Goal: Task Accomplishment & Management: Complete application form

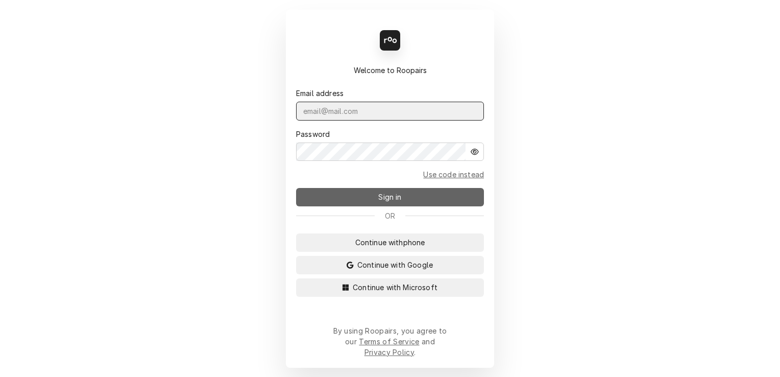
type input "shanskipper@gmail.com"
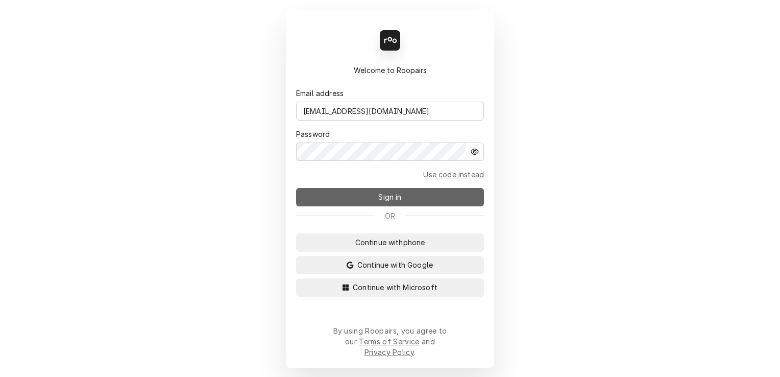
click at [399, 199] on span "Sign in" at bounding box center [389, 196] width 27 height 11
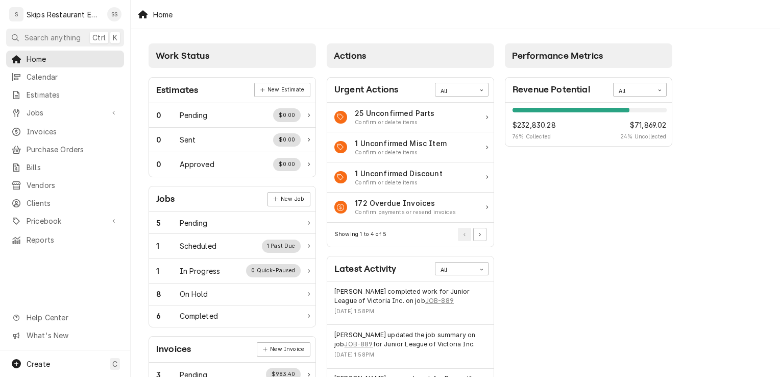
click at [498, 65] on div "Actions Urgent Actions All 25 Unconfirmed Parts Confirm or delete items 1 Uncon…" at bounding box center [410, 369] width 178 height 662
click at [36, 107] on span "Jobs" at bounding box center [65, 112] width 77 height 11
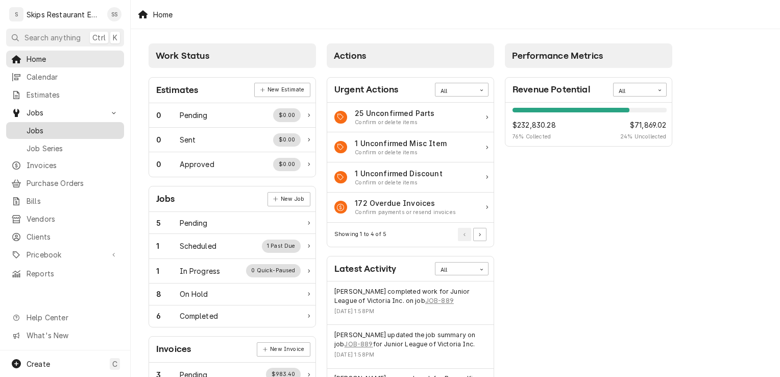
click at [37, 126] on span "Jobs" at bounding box center [73, 130] width 92 height 11
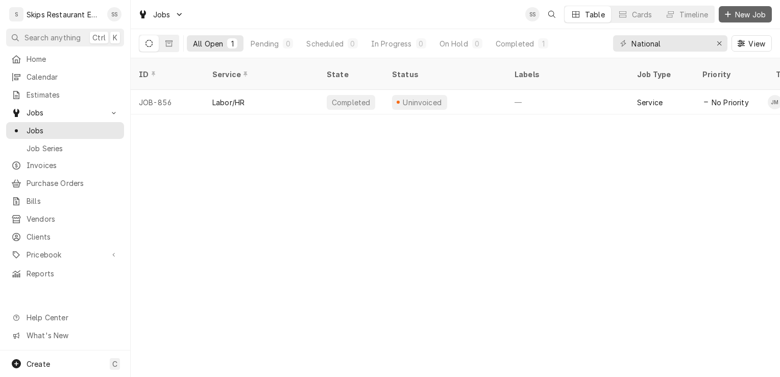
click at [746, 14] on span "New Job" at bounding box center [750, 14] width 35 height 11
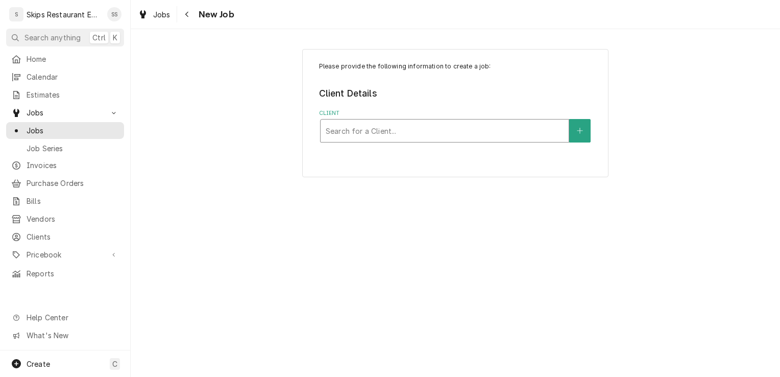
click at [356, 130] on div "Client" at bounding box center [445, 130] width 238 height 18
click at [41, 128] on span "Jobs" at bounding box center [73, 130] width 92 height 11
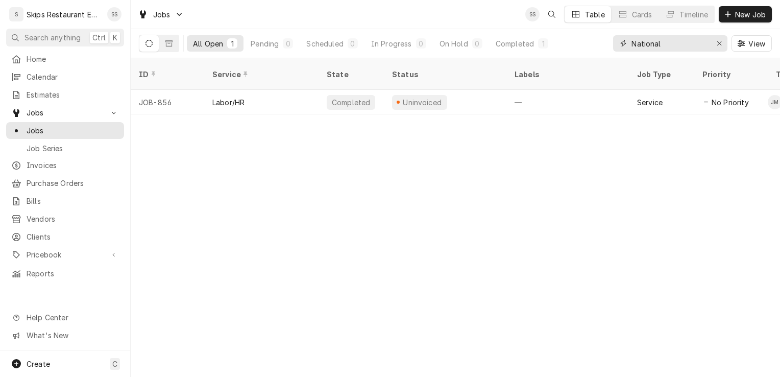
click at [720, 42] on icon "Erase input" at bounding box center [719, 43] width 6 height 7
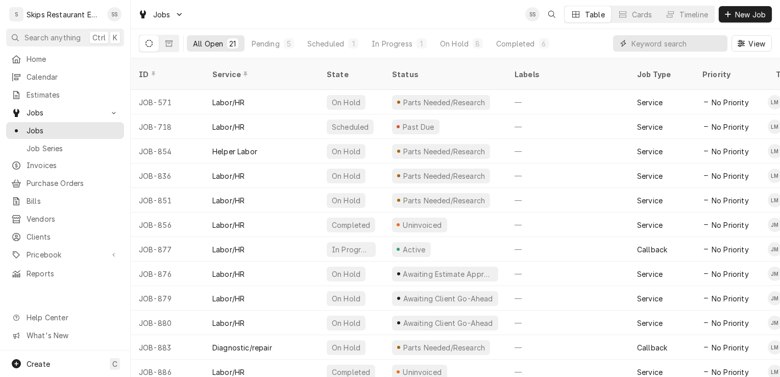
click at [640, 43] on input "Dynamic Content Wrapper" at bounding box center [676, 43] width 91 height 16
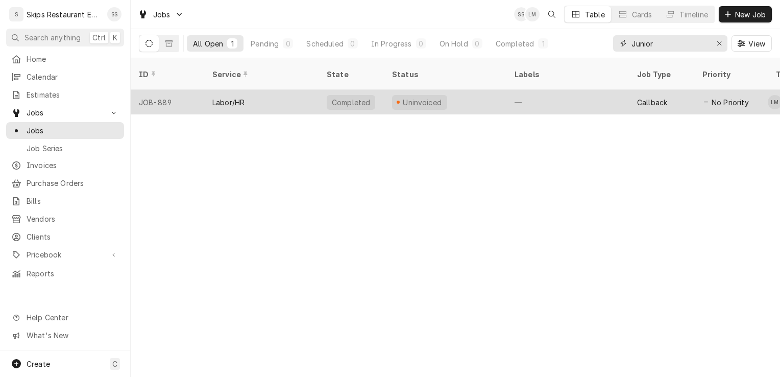
type input "Junior"
click at [266, 90] on div "Labor/HR" at bounding box center [261, 102] width 114 height 24
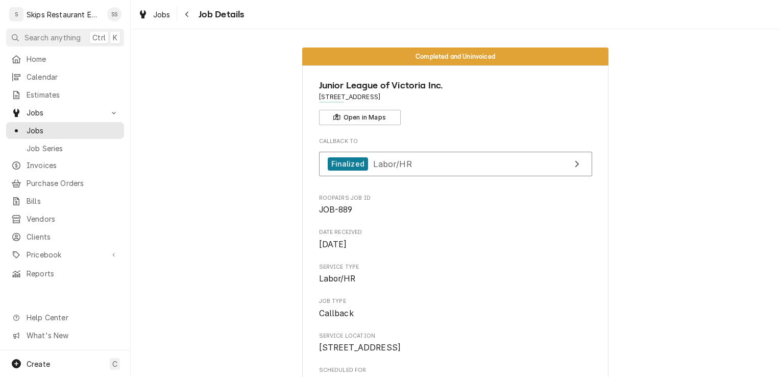
drag, startPoint x: 769, startPoint y: 63, endPoint x: 770, endPoint y: 129, distance: 65.3
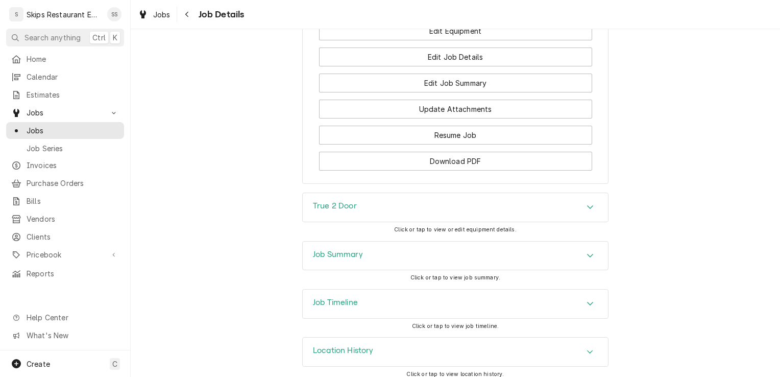
scroll to position [878, 0]
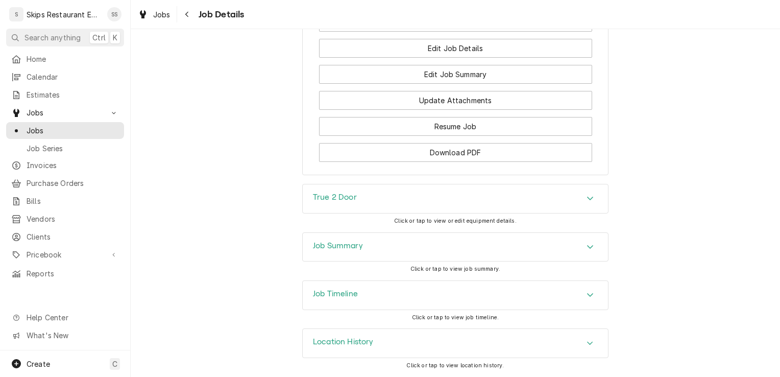
click at [587, 248] on icon "Accordion Header" at bounding box center [590, 247] width 6 height 4
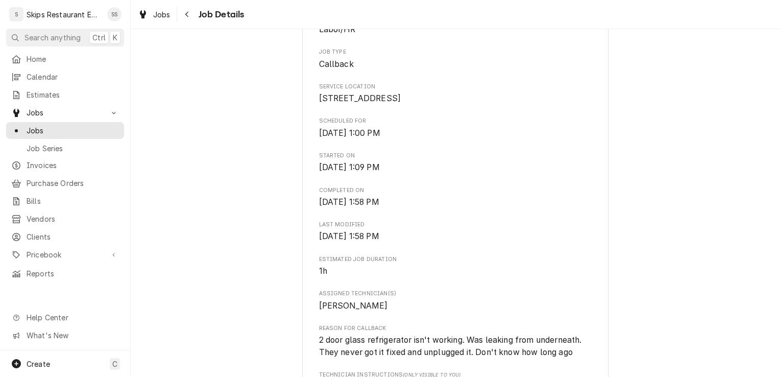
scroll to position [0, 0]
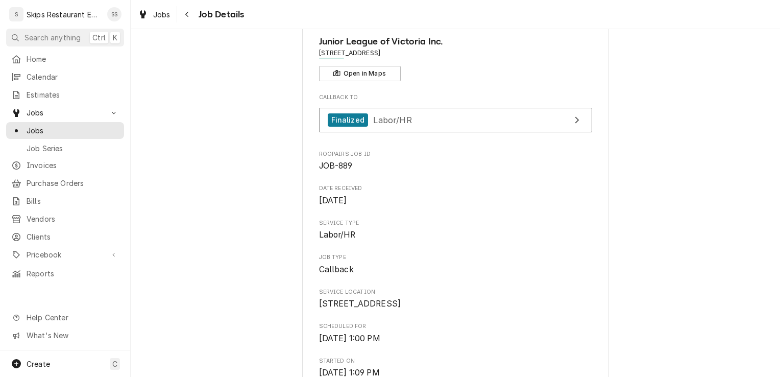
scroll to position [147, 0]
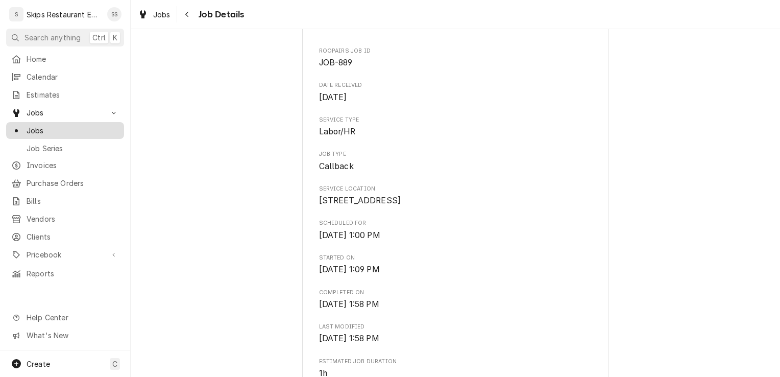
click at [35, 127] on span "Jobs" at bounding box center [73, 130] width 92 height 11
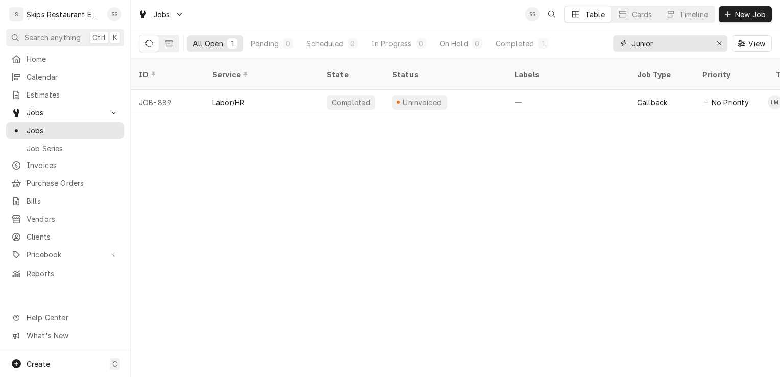
click at [721, 41] on icon "Erase input" at bounding box center [719, 43] width 6 height 7
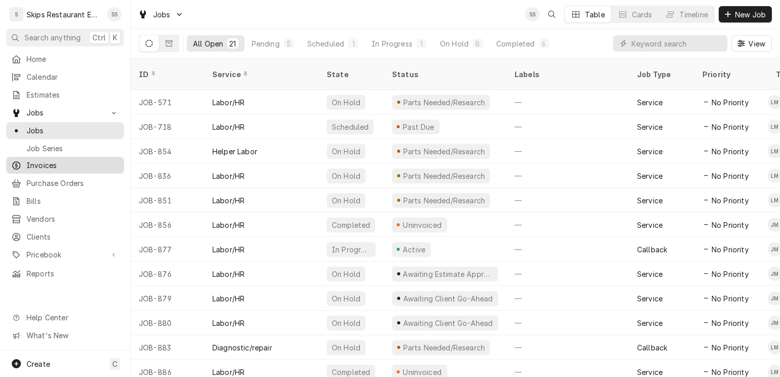
click at [58, 163] on span "Invoices" at bounding box center [73, 165] width 92 height 11
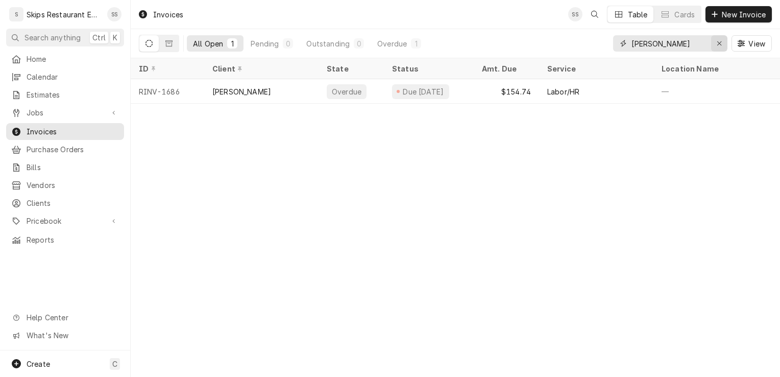
click at [718, 43] on icon "Erase input" at bounding box center [719, 43] width 6 height 7
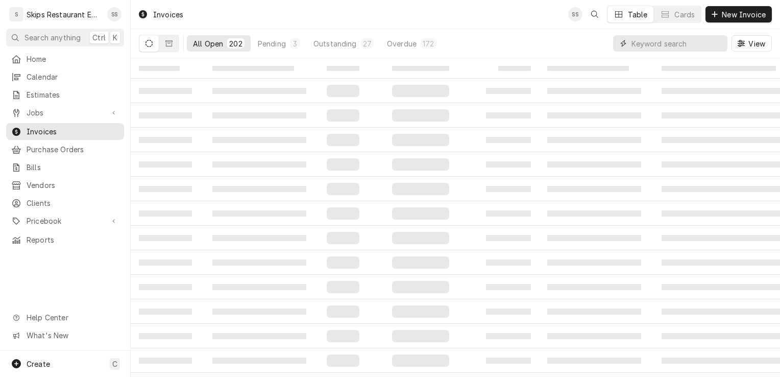
click at [657, 43] on input "Dynamic Content Wrapper" at bounding box center [676, 43] width 91 height 16
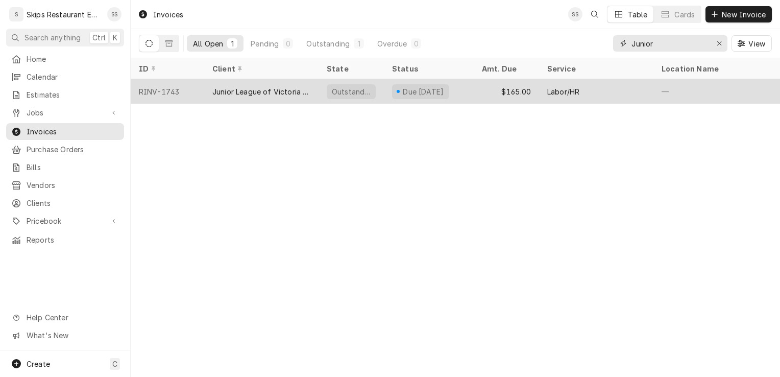
type input "Junior"
click at [283, 89] on div "Junior League of Victoria Inc." at bounding box center [261, 91] width 98 height 11
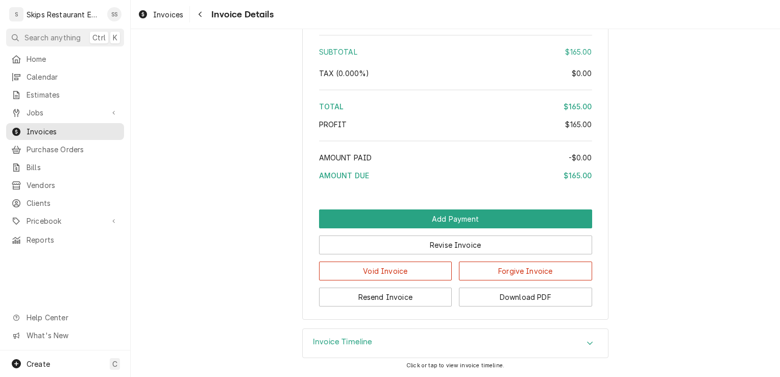
scroll to position [1096, 0]
click at [586, 341] on icon "Accordion Header" at bounding box center [589, 343] width 7 height 8
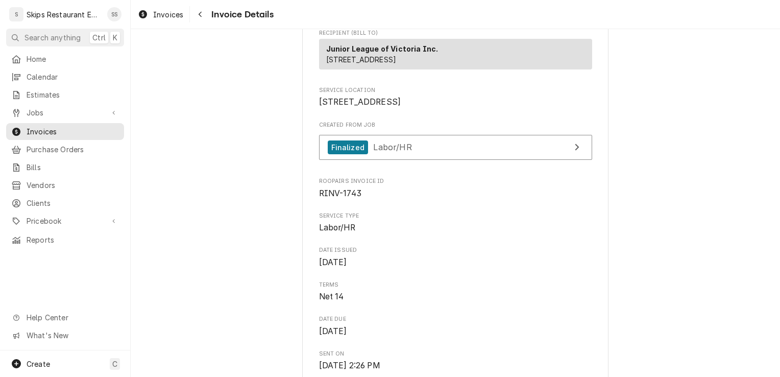
scroll to position [0, 0]
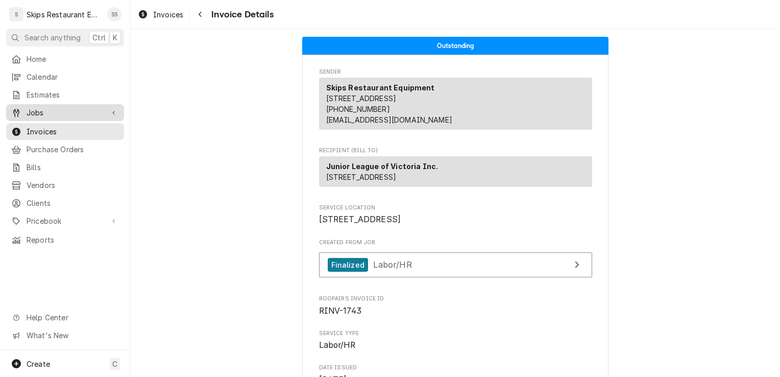
click at [37, 111] on span "Jobs" at bounding box center [65, 112] width 77 height 11
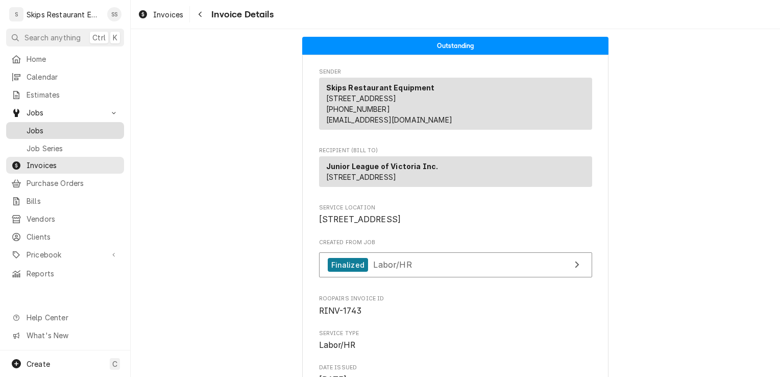
click at [35, 125] on span "Jobs" at bounding box center [73, 130] width 92 height 11
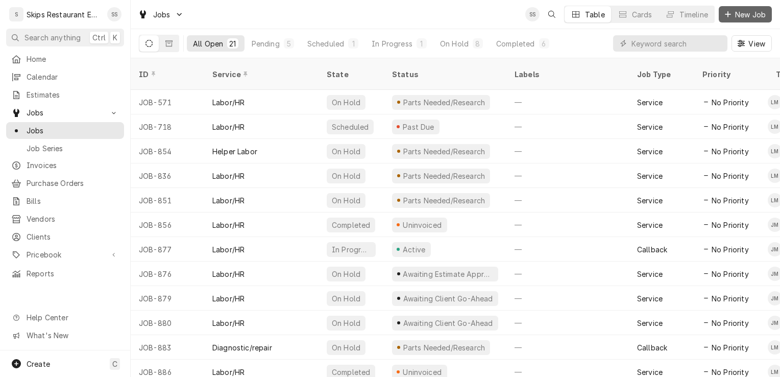
click at [748, 14] on span "New Job" at bounding box center [750, 14] width 35 height 11
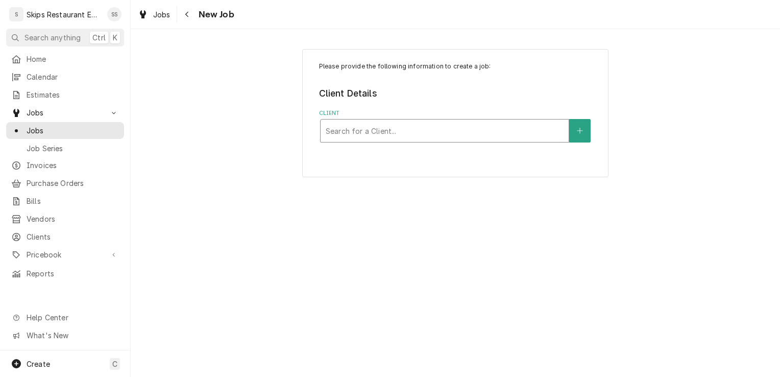
click at [382, 132] on div "Client" at bounding box center [445, 130] width 238 height 18
type input "T"
type input "Hensel"
click at [578, 130] on icon "Create New Client" at bounding box center [580, 130] width 6 height 7
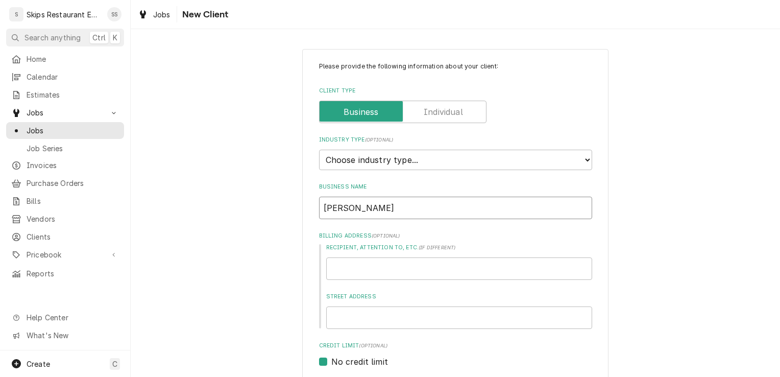
click at [319, 208] on input "Hensel" at bounding box center [455, 207] width 273 height 22
click at [38, 127] on span "Jobs" at bounding box center [73, 130] width 92 height 11
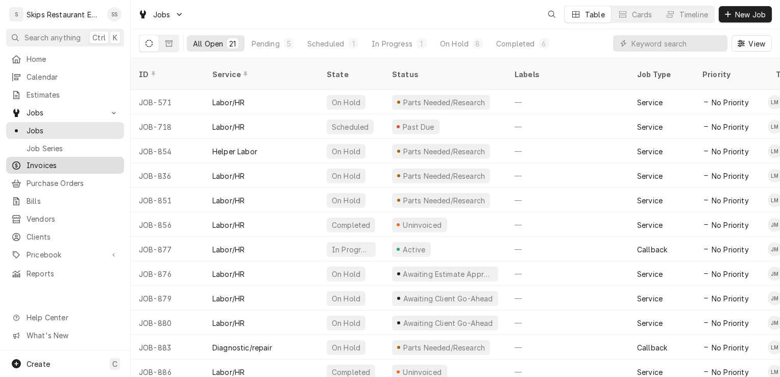
click at [46, 161] on span "Invoices" at bounding box center [73, 165] width 92 height 11
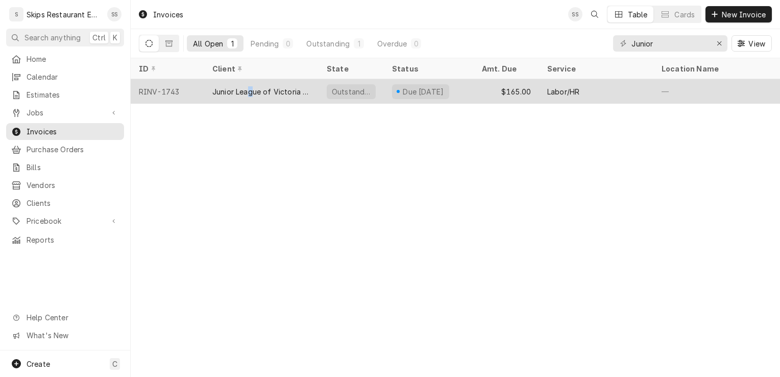
click at [251, 89] on div "Junior League of Victoria Inc." at bounding box center [261, 91] width 98 height 11
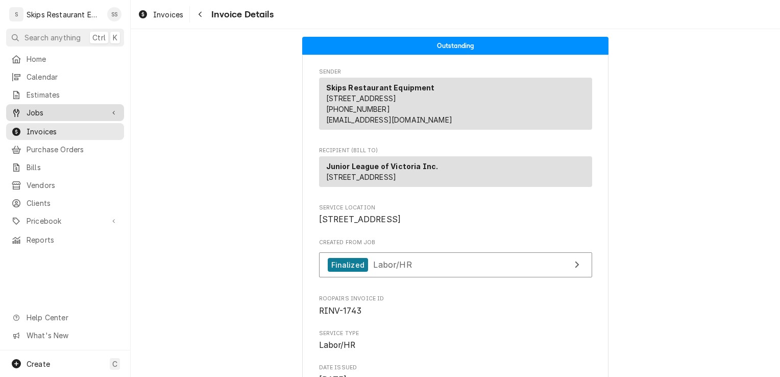
click at [42, 108] on span "Jobs" at bounding box center [65, 112] width 77 height 11
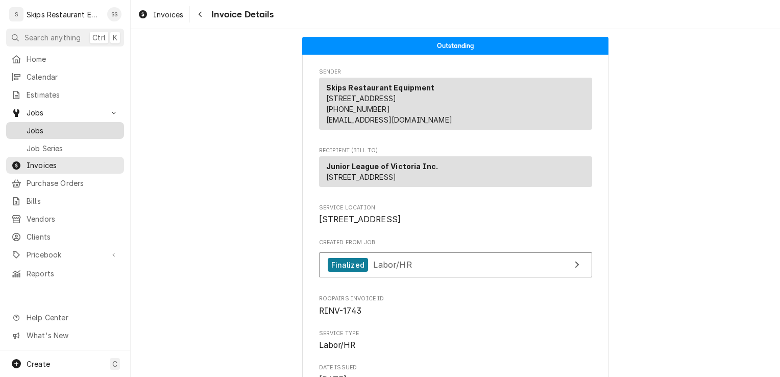
click at [34, 128] on span "Jobs" at bounding box center [73, 130] width 92 height 11
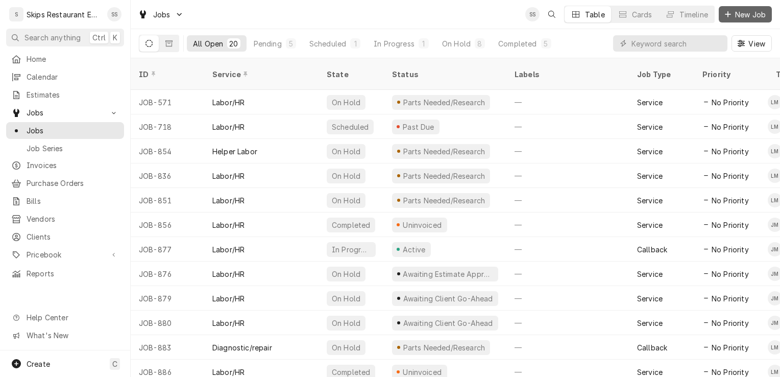
click at [753, 11] on span "New Job" at bounding box center [750, 14] width 35 height 11
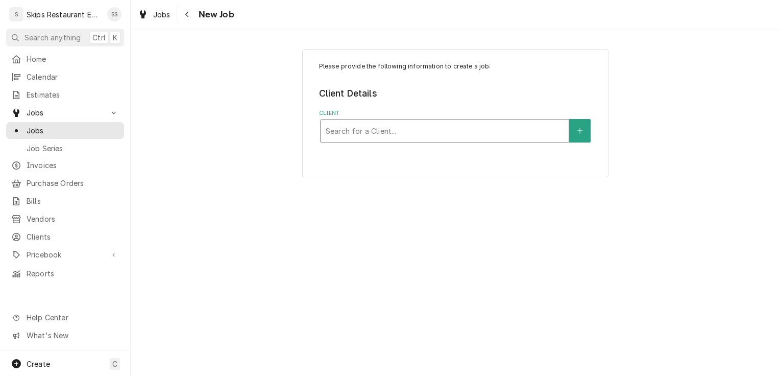
click at [380, 127] on div "Client" at bounding box center [445, 130] width 238 height 18
type input "Our"
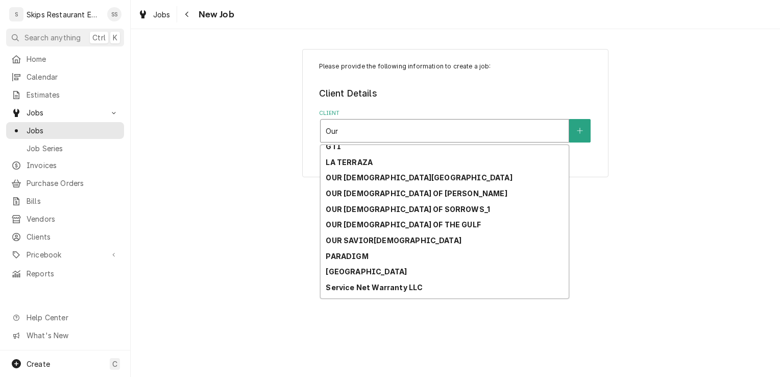
scroll to position [102, 0]
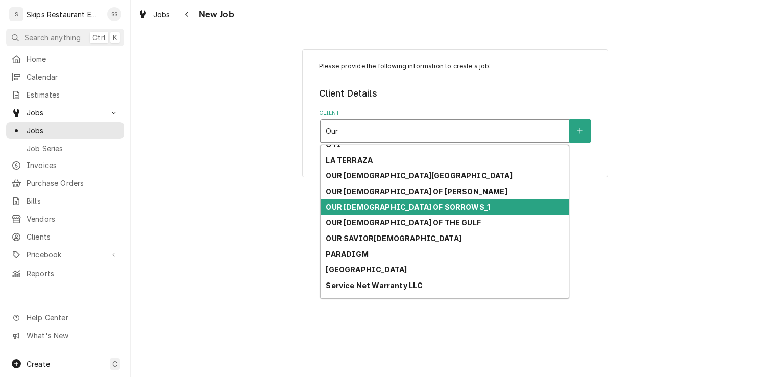
click at [373, 209] on strong "OUR LADY OF SORROWS_1" at bounding box center [408, 207] width 164 height 9
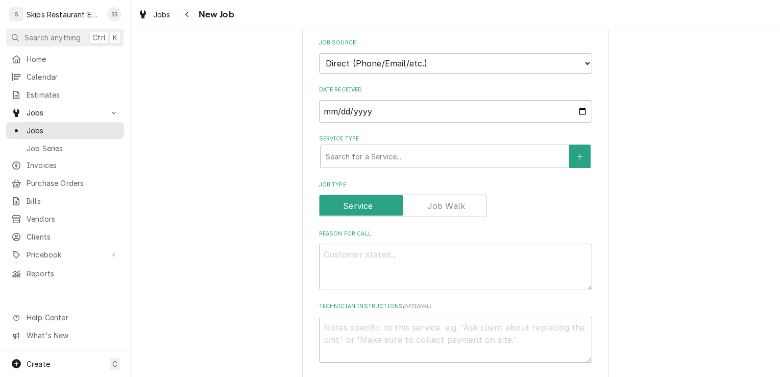
scroll to position [247, 0]
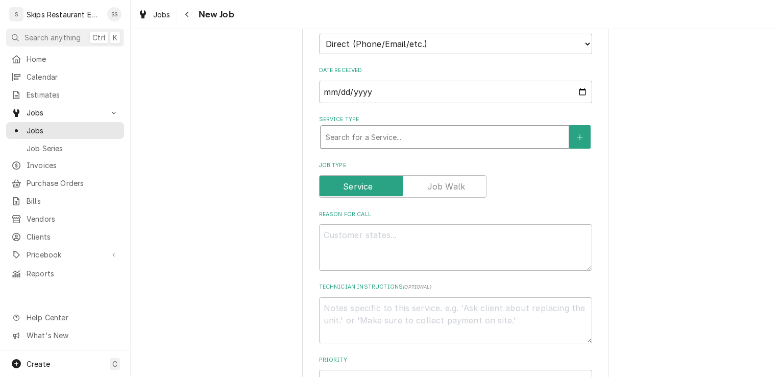
click at [348, 136] on div "Service Type" at bounding box center [445, 137] width 238 height 18
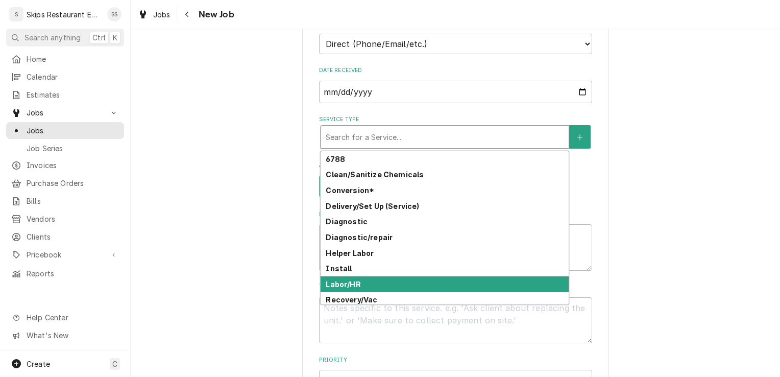
click at [355, 286] on strong "Labor/HR" at bounding box center [343, 284] width 35 height 9
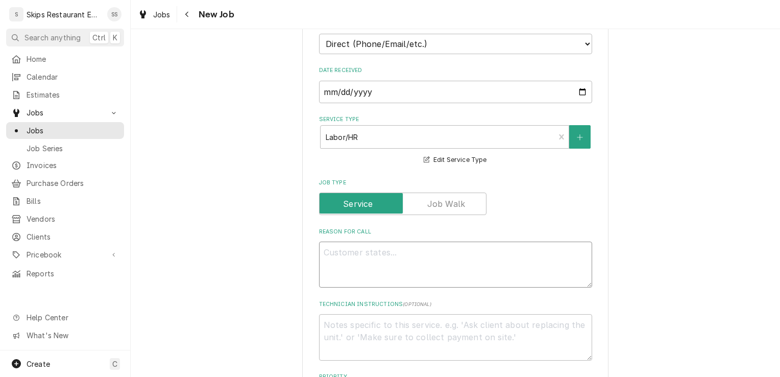
click at [344, 249] on textarea "Reason For Call" at bounding box center [455, 264] width 273 height 46
type textarea "x"
type textarea "K"
type textarea "x"
type textarea "Ki"
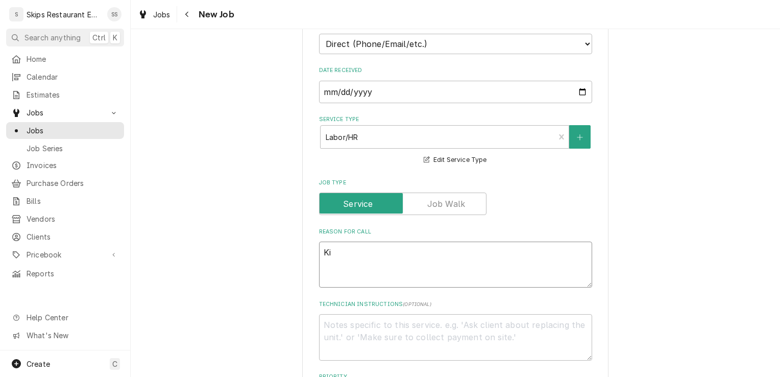
type textarea "x"
type textarea "Kit"
type textarea "x"
type textarea "Kitc"
type textarea "x"
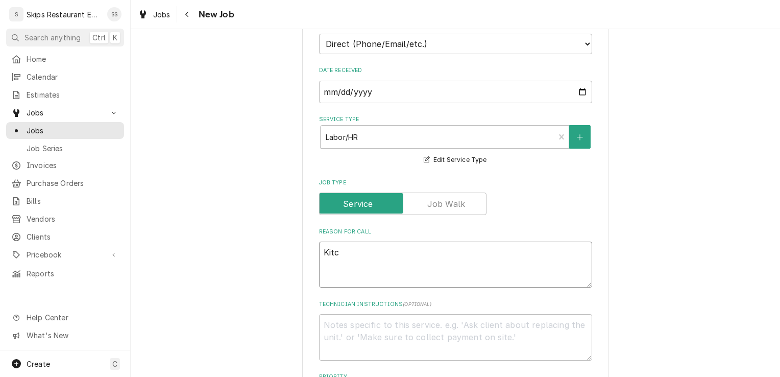
type textarea "Kitch"
type textarea "x"
type textarea "Kitchen"
type textarea "x"
type textarea "Kitchen"
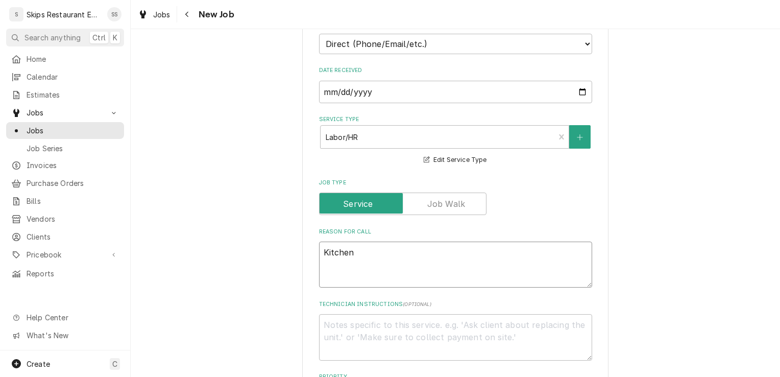
type textarea "x"
type textarea "Kitchen v"
type textarea "x"
type textarea "Kitchen ve"
type textarea "x"
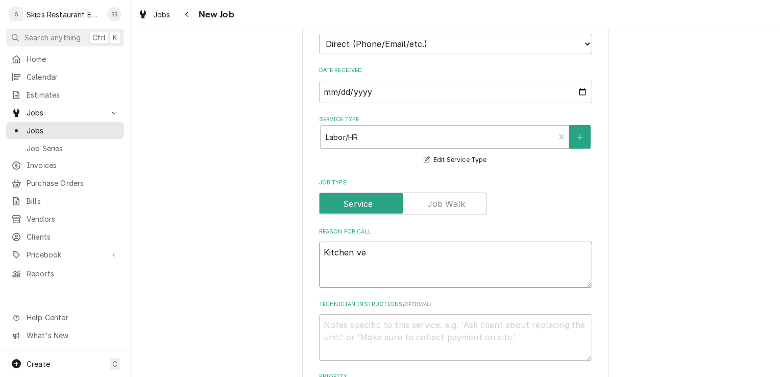
type textarea "Kitchen ven"
type textarea "x"
type textarea "Kitchen vent"
type textarea "x"
type textarea "Kitchen vent"
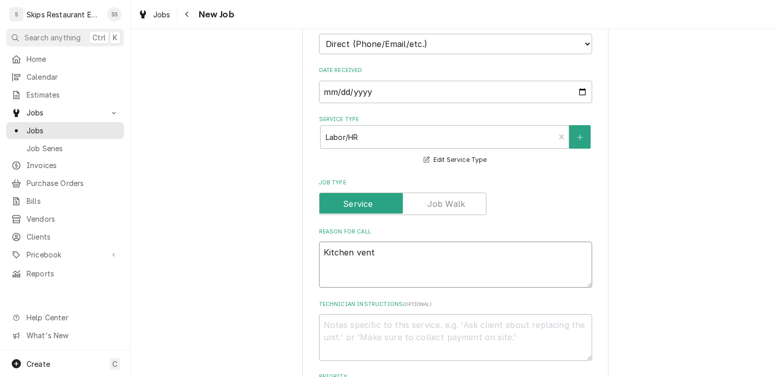
type textarea "x"
type textarea "Kitchen vent h"
type textarea "x"
type textarea "Kitchen vent ho"
type textarea "x"
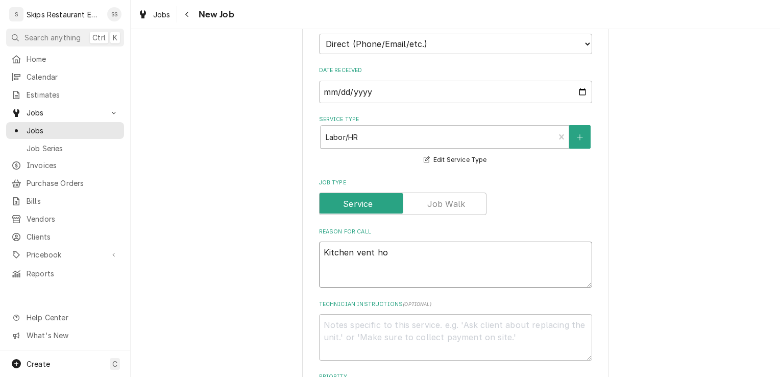
type textarea "Kitchen vent hoo"
type textarea "x"
type textarea "Kitchen vent hood"
type textarea "x"
type textarea "Kitchen vent hood"
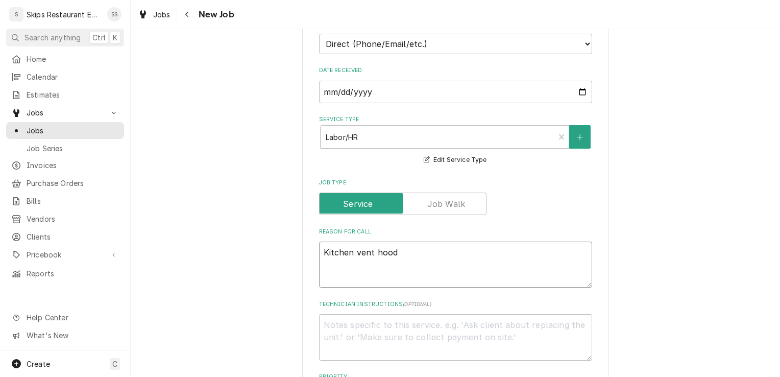
type textarea "x"
type textarea "Kitchen vent hood a"
type textarea "x"
type textarea "Kitchen vent hood ab"
type textarea "x"
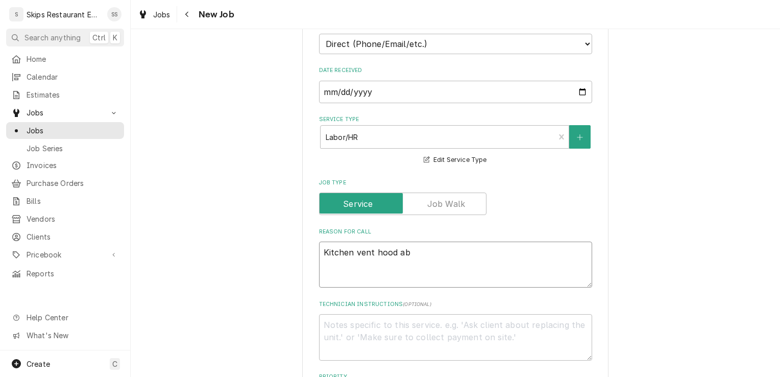
type textarea "Kitchen vent hood abo"
type textarea "x"
type textarea "Kitchen vent hood abov"
type textarea "x"
type textarea "Kitchen vent hood above"
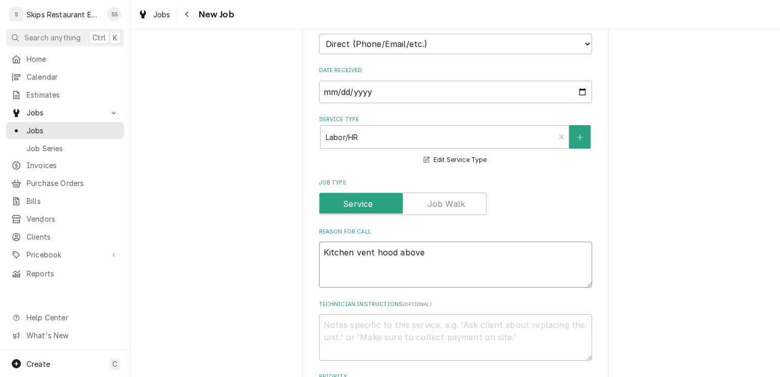
type textarea "x"
type textarea "Kitchen vent hood above"
type textarea "x"
type textarea "Kitchen vent hood above s"
type textarea "x"
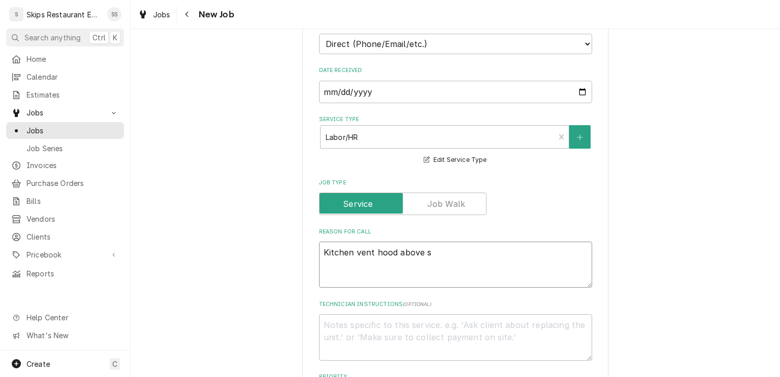
type textarea "Kitchen vent hood above st"
type textarea "x"
type textarea "Kitchen vent hood above sto"
type textarea "x"
type textarea "Kitchen vent hood above stov"
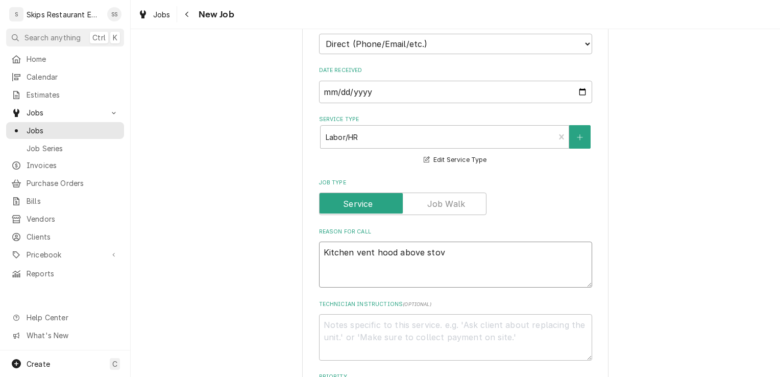
type textarea "x"
type textarea "Kitchen vent hood above stove"
type textarea "x"
type textarea "Kitchen vent hood above stove"
type textarea "x"
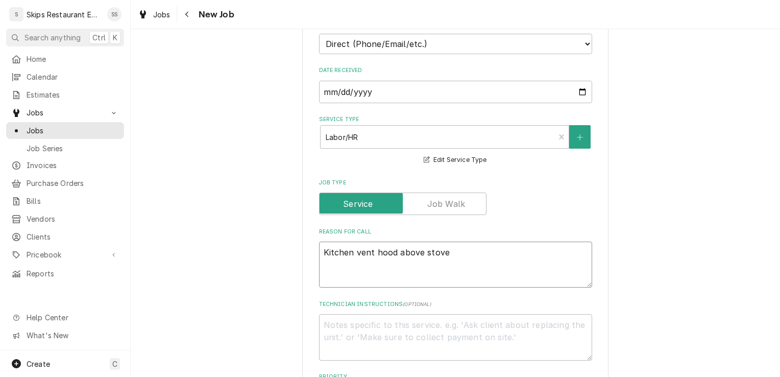
type textarea "Kitchen vent hood above stove n"
type textarea "x"
type textarea "Kitchen vent hood above stove no"
type textarea "x"
type textarea "Kitchen vent hood above stove not"
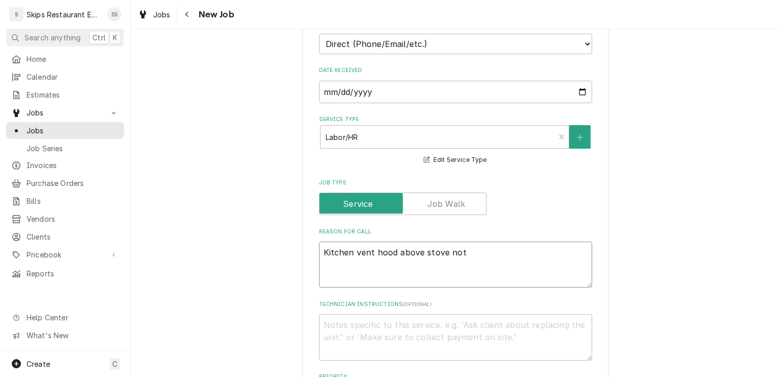
type textarea "x"
type textarea "Kitchen vent hood above stove not"
type textarea "x"
type textarea "Kitchen vent hood above stove not w"
type textarea "x"
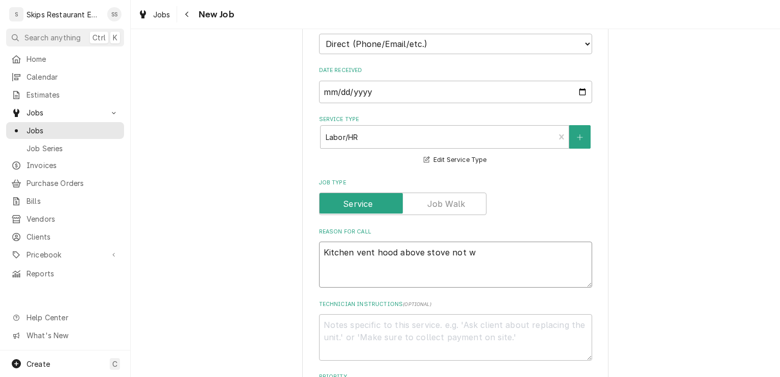
type textarea "Kitchen vent hood above stove not wo"
type textarea "x"
type textarea "Kitchen vent hood above stove not wor"
type textarea "x"
type textarea "Kitchen vent hood above stove not work"
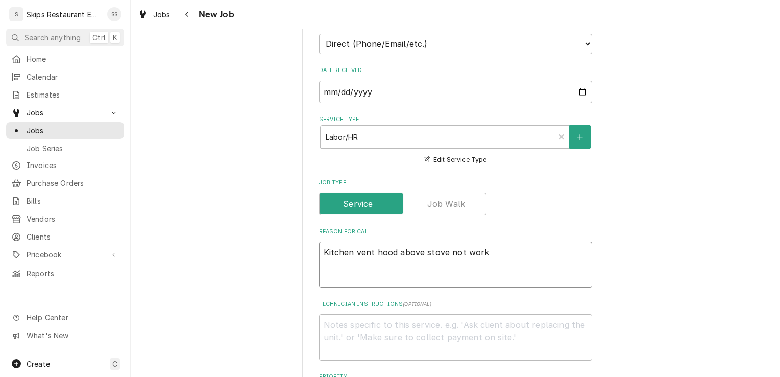
type textarea "x"
type textarea "Kitchen vent hood above stove not worki"
type textarea "x"
type textarea "Kitchen vent hood above stove not workin"
type textarea "x"
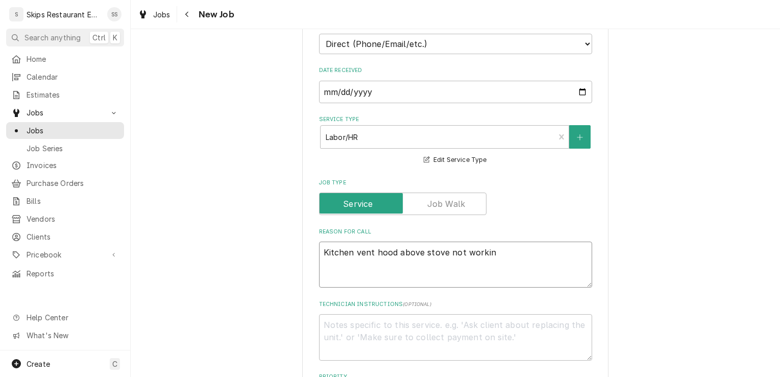
type textarea "Kitchen vent hood above stove not working"
type textarea "x"
type textarea "Kitchen vent hood above stove not working."
type textarea "x"
type textarea "Kitchen vent hood above stove not working."
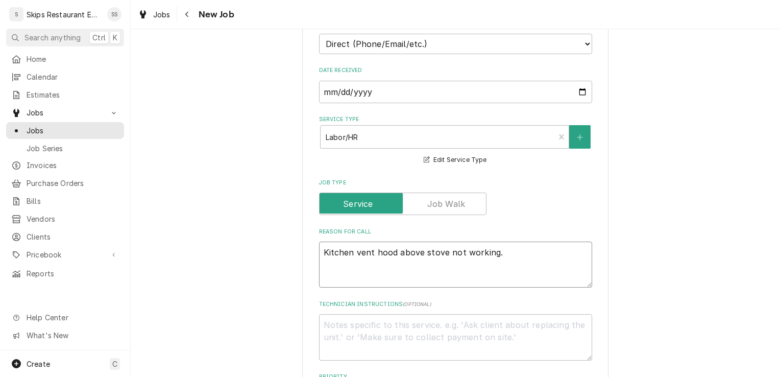
type textarea "x"
type textarea "Kitchen vent hood above stove not working. T"
type textarea "x"
type textarea "Kitchen vent hood above stove not working. Th"
type textarea "x"
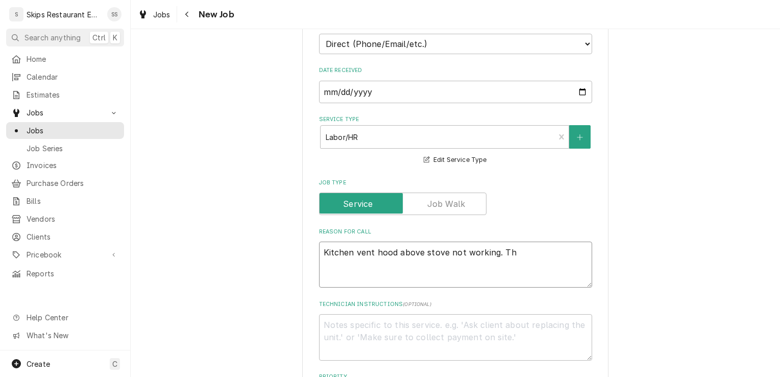
type textarea "Kitchen vent hood above stove not working. Thi"
type textarea "x"
type textarea "Kitchen vent hood above stove not working. Thin"
type textarea "x"
type textarea "Kitchen vent hood above stove not working. Think"
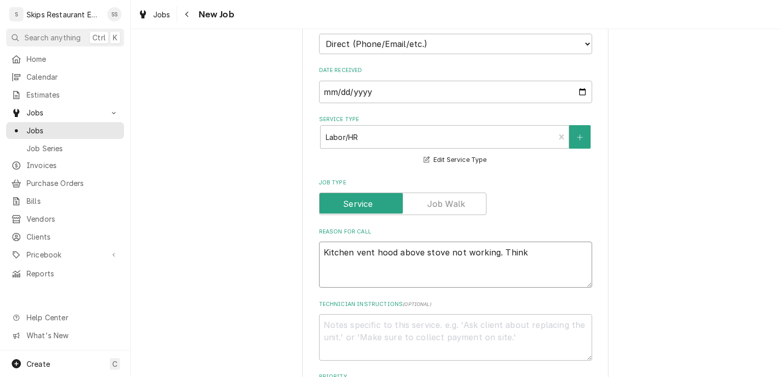
type textarea "x"
type textarea "Kitchen vent hood above stove not working. Thinks"
type textarea "x"
type textarea "Kitchen vent hood above stove not working. Thinks"
type textarea "x"
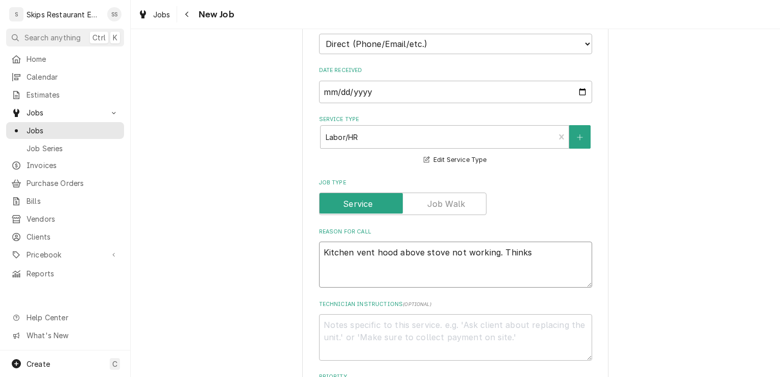
type textarea "Kitchen vent hood above stove not working. Thinks b"
type textarea "x"
type textarea "Kitchen vent hood above stove not working. Thinks bo"
type textarea "x"
type textarea "Kitchen vent hood above stove not working. Thinks bol"
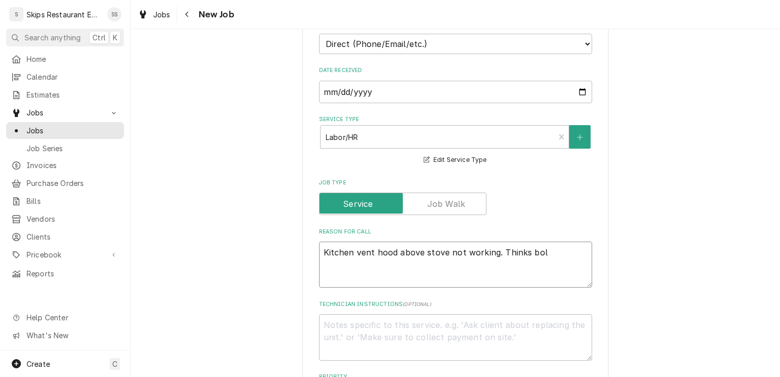
type textarea "x"
type textarea "Kitchen vent hood above stove not working. Thinks bolt"
type textarea "x"
type textarea "Kitchen vent hood above stove not working. Thinks bolt"
type textarea "x"
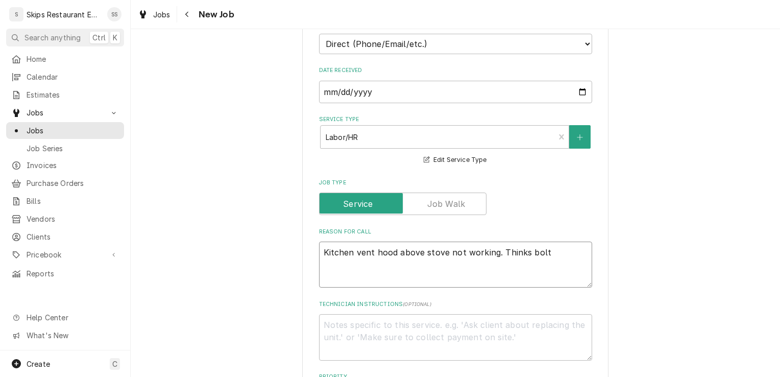
type textarea "Kitchen vent hood above stove not working. Thinks bolt m"
type textarea "x"
type textarea "Kitchen vent hood above stove not working. Thinks bolt mi"
type textarea "x"
type textarea "Kitchen vent hood above stove not working. Thinks bolt migh"
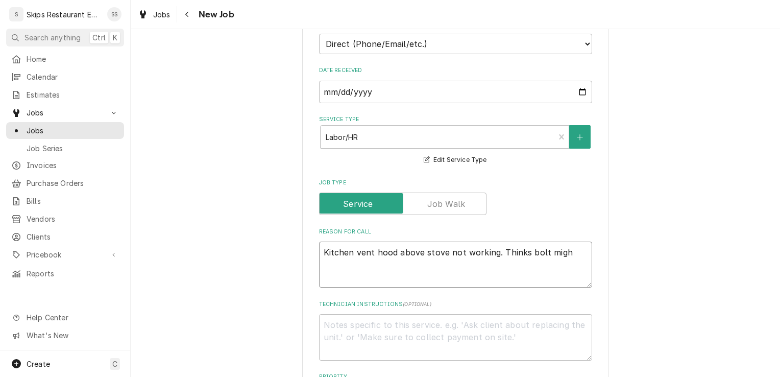
type textarea "x"
type textarea "Kitchen vent hood above stove not working. Thinks bolt might"
type textarea "x"
type textarea "Kitchen vent hood above stove not working. Thinks bolt might"
type textarea "x"
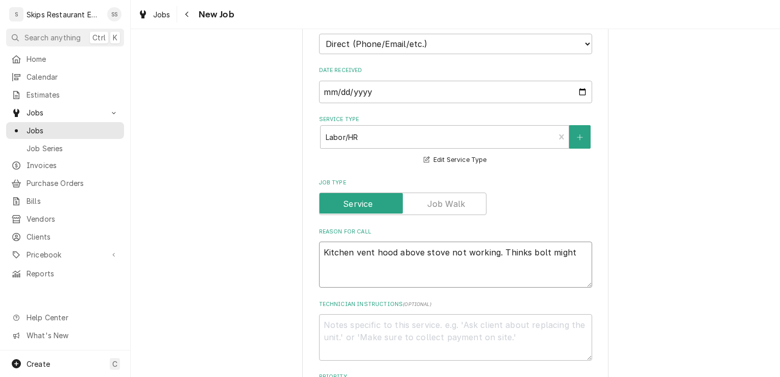
type textarea "Kitchen vent hood above stove not working. Thinks bolt might b"
type textarea "x"
type textarea "Kitchen vent hood above stove not working. Thinks bolt might be"
type textarea "x"
type textarea "Kitchen vent hood above stove not working. Thinks bolt might be"
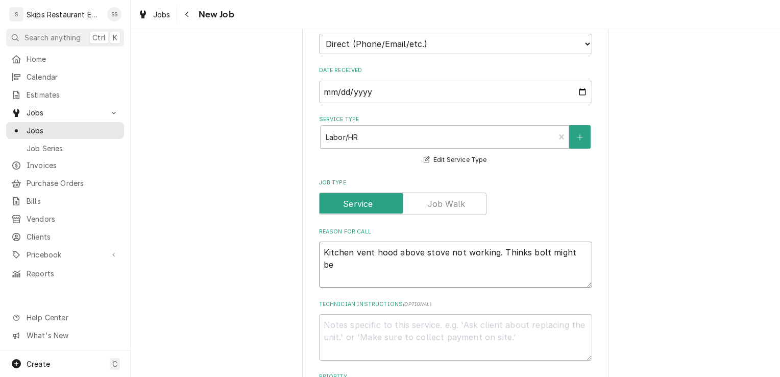
type textarea "x"
type textarea "Kitchen vent hood above stove not working. Thinks bolt might be l"
type textarea "x"
type textarea "Kitchen vent hood above stove not working. Thinks bolt might be lo"
type textarea "x"
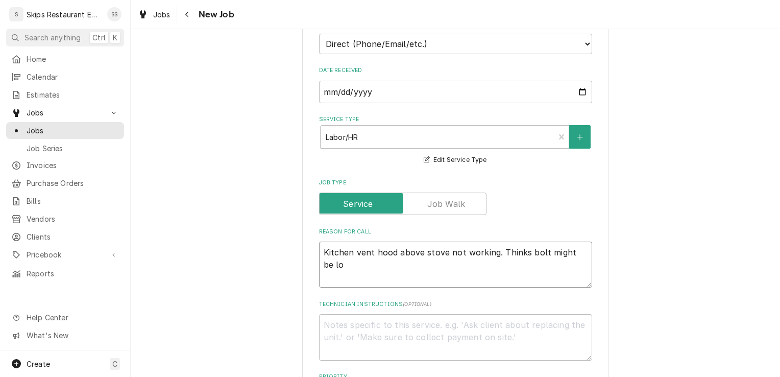
type textarea "Kitchen vent hood above stove not working. Thinks bolt might be loo"
type textarea "x"
type textarea "Kitchen vent hood above stove not working. Thinks bolt might be loos"
type textarea "x"
type textarea "Kitchen vent hood above stove not working. Thinks bolt might be loose"
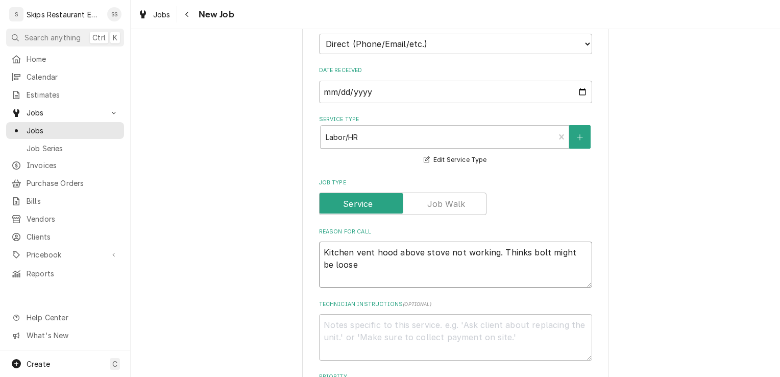
type textarea "x"
type textarea "Kitchen vent hood above stove not working. Thinks bolt might be loose."
type textarea "x"
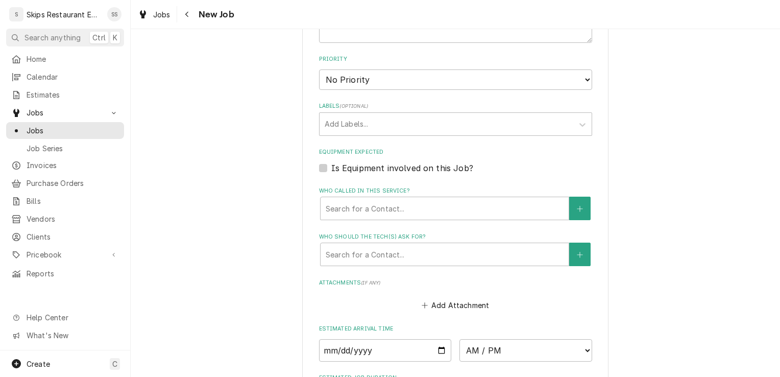
scroll to position [569, 0]
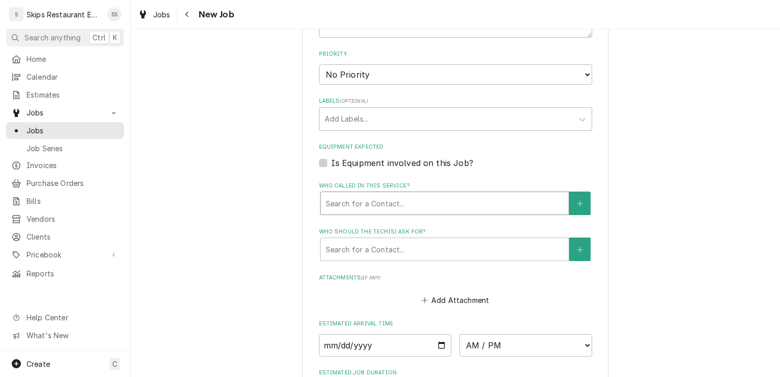
type textarea "Kitchen vent hood above stove not working. Thinks bolt might be loose."
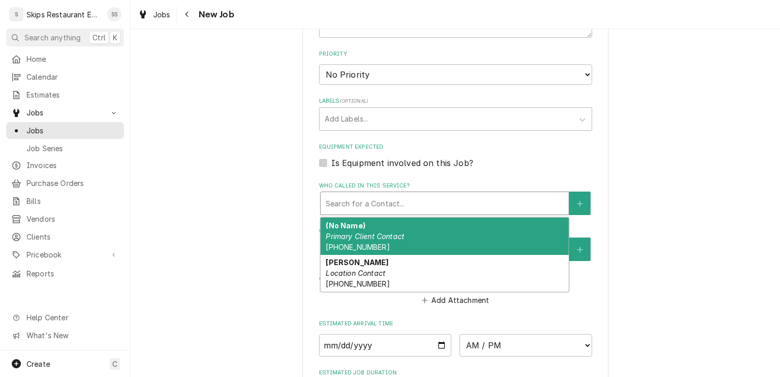
click at [349, 206] on div "Who called in this service?" at bounding box center [445, 203] width 238 height 18
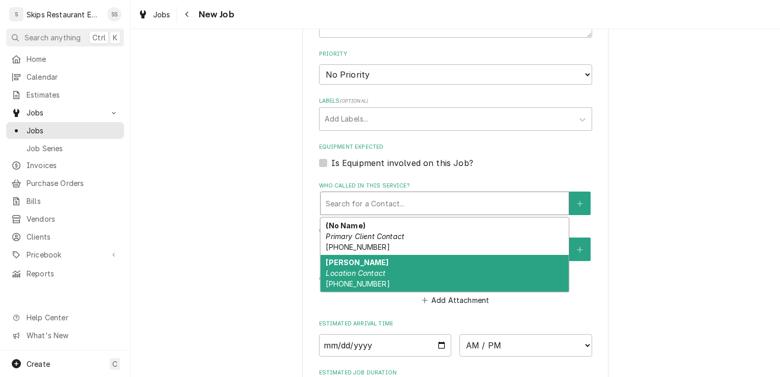
click at [340, 274] on em "Location Contact" at bounding box center [356, 272] width 60 height 9
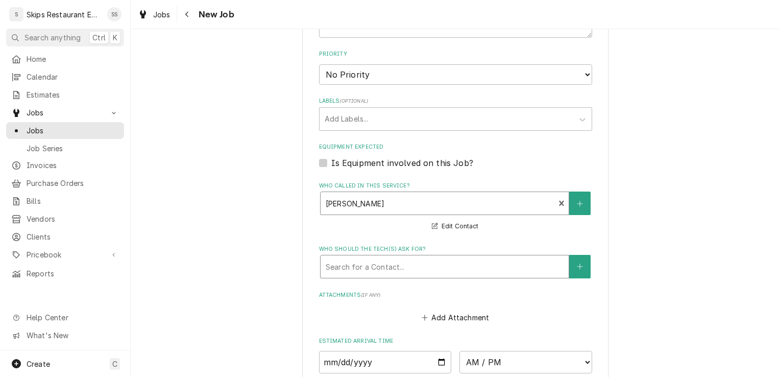
click at [353, 263] on div "Who should the tech(s) ask for?" at bounding box center [445, 266] width 238 height 18
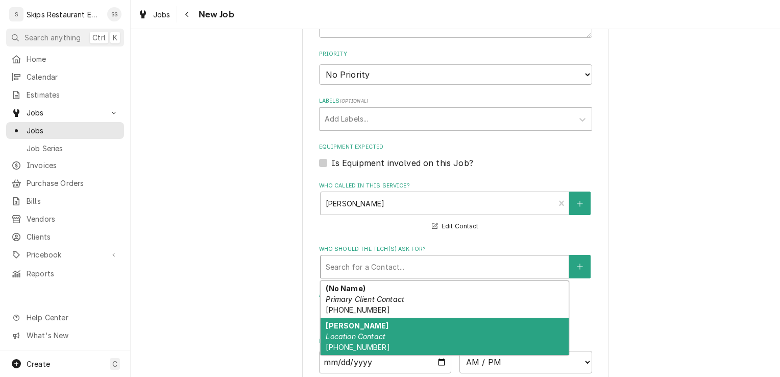
click at [344, 333] on em "Location Contact" at bounding box center [356, 336] width 60 height 9
type textarea "x"
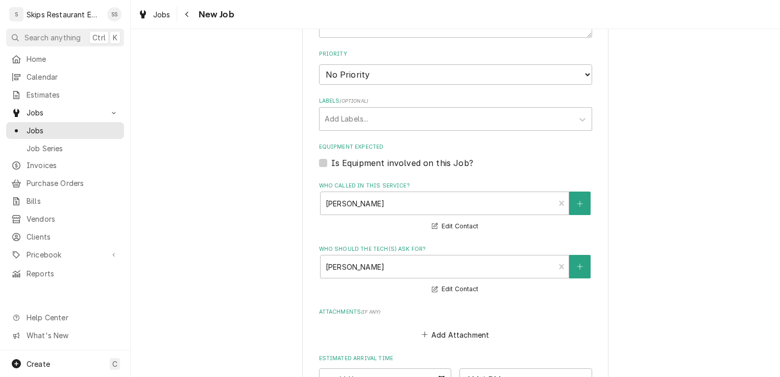
click at [331, 164] on label "Is Equipment involved on this Job?" at bounding box center [402, 163] width 142 height 12
click at [331, 164] on input "Equipment Expected" at bounding box center [467, 168] width 273 height 22
checkbox input "true"
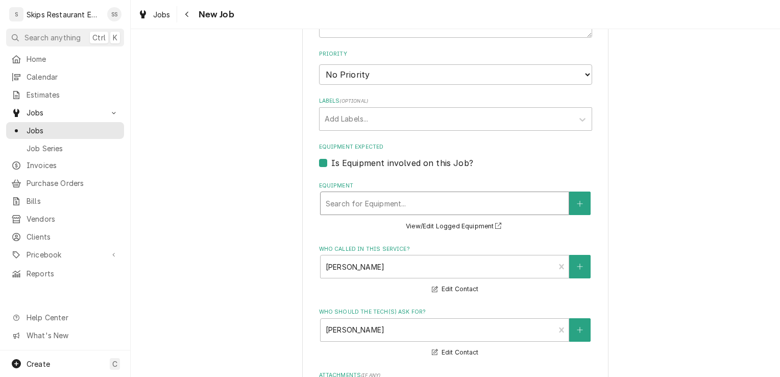
click at [372, 203] on div "Equipment" at bounding box center [445, 203] width 238 height 18
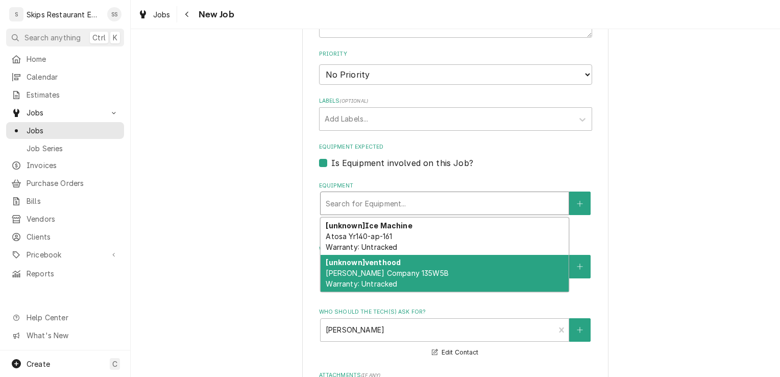
click at [381, 266] on strong "[unknown] venthood" at bounding box center [363, 262] width 75 height 9
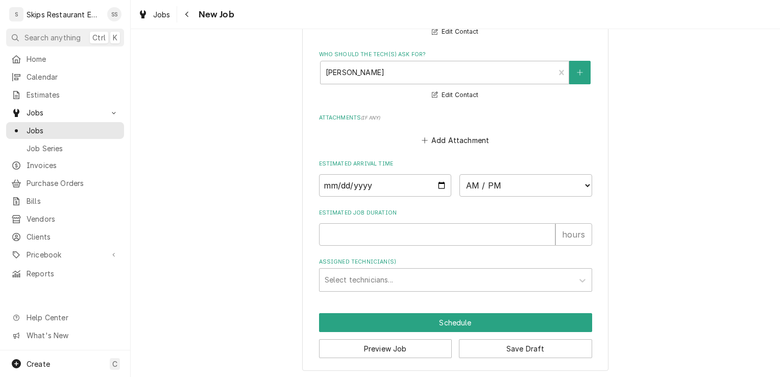
scroll to position [843, 0]
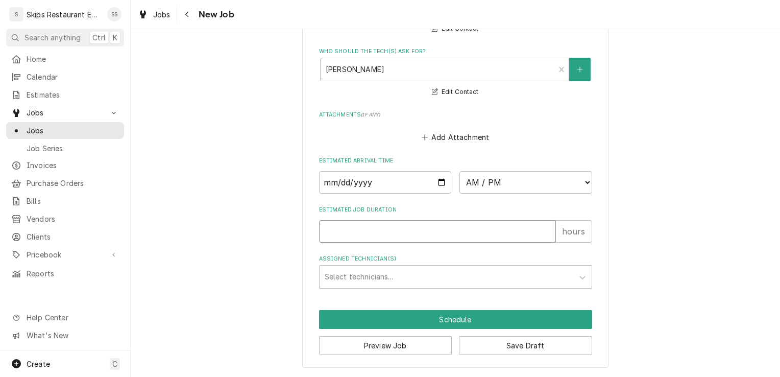
click at [332, 231] on input "Estimated Job Duration" at bounding box center [437, 231] width 236 height 22
type textarea "x"
type input "1"
type textarea "x"
type input "1"
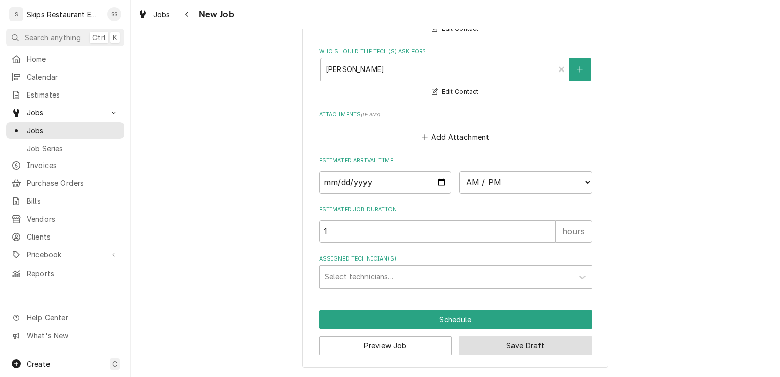
click at [506, 347] on button "Save Draft" at bounding box center [525, 345] width 133 height 19
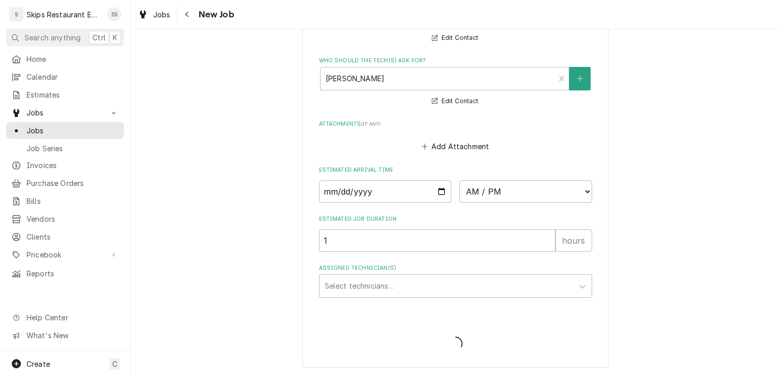
scroll to position [834, 0]
type textarea "x"
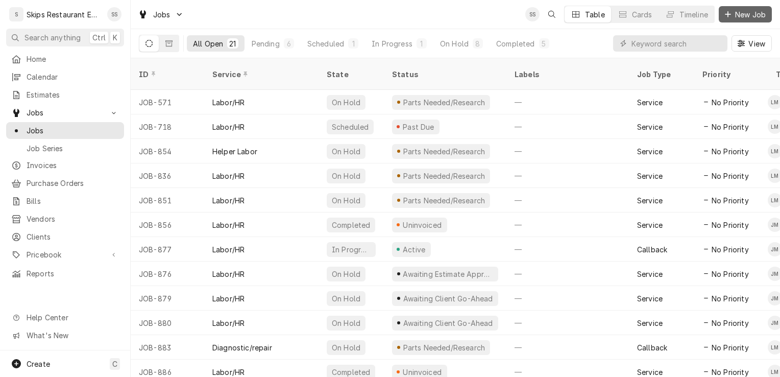
click at [752, 17] on span "New Job" at bounding box center [750, 14] width 35 height 11
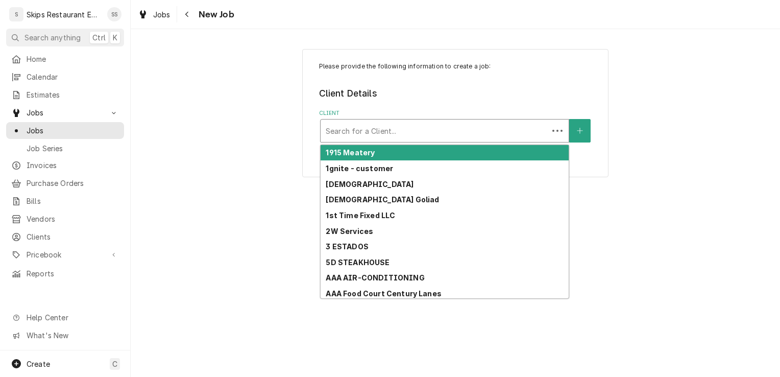
click at [342, 134] on div "Client" at bounding box center [434, 130] width 217 height 18
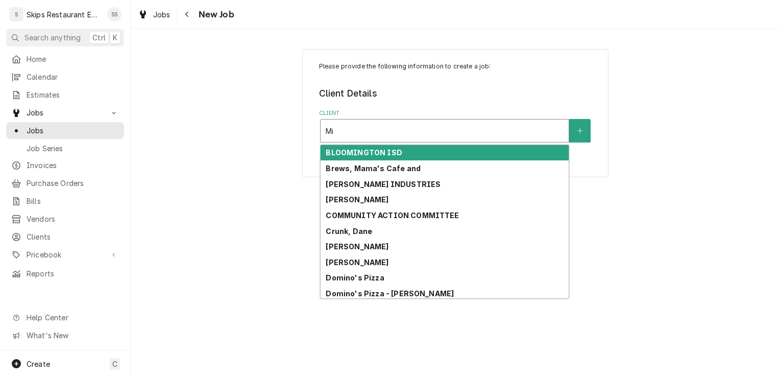
type input "Mi"
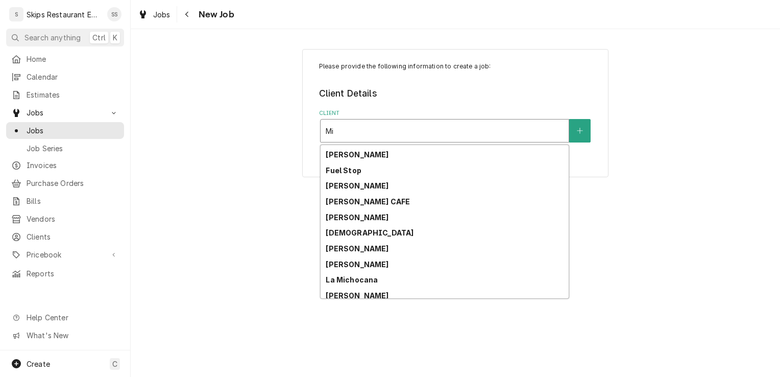
scroll to position [315, 0]
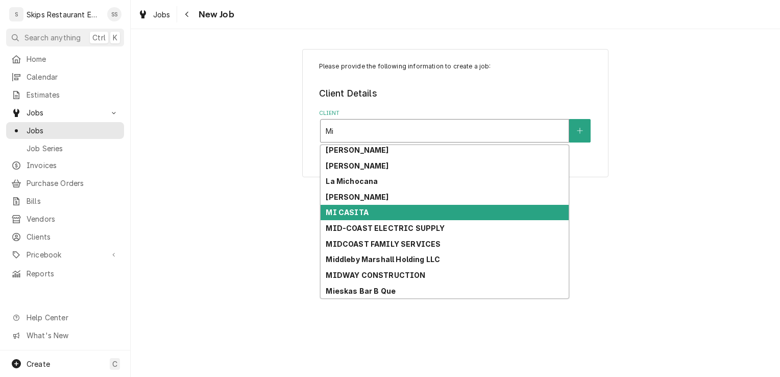
click at [337, 211] on strong "MI CASITA" at bounding box center [347, 212] width 42 height 9
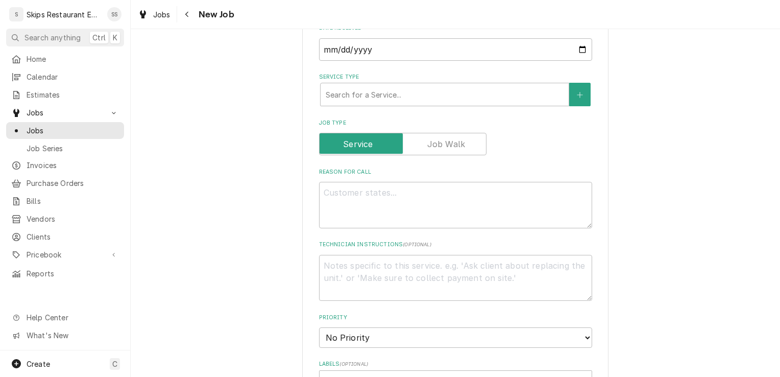
scroll to position [291, 0]
click at [394, 94] on div "Service Type" at bounding box center [445, 93] width 238 height 18
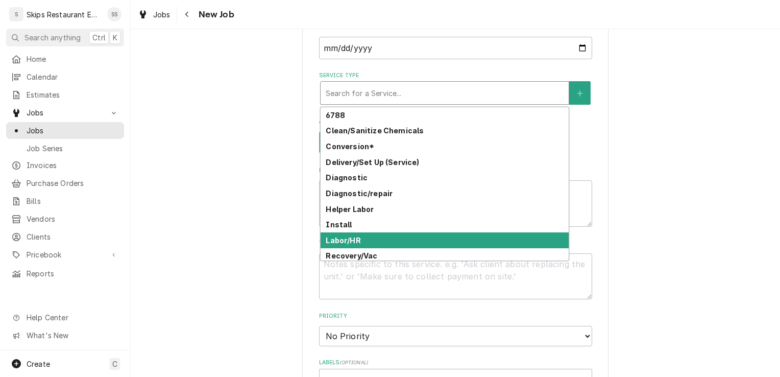
click at [344, 237] on strong "Labor/HR" at bounding box center [343, 240] width 35 height 9
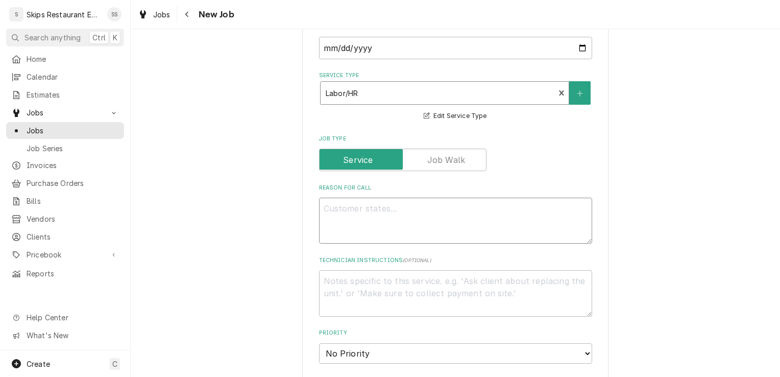
click at [346, 207] on textarea "Reason For Call" at bounding box center [455, 220] width 273 height 46
type textarea "x"
type textarea "I"
type textarea "x"
type textarea "IN"
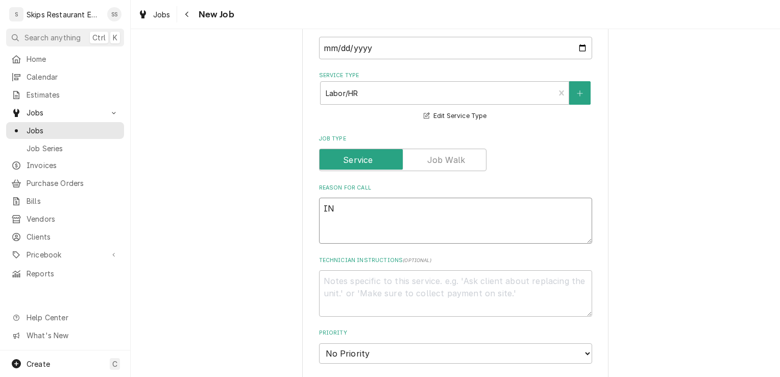
type textarea "x"
type textarea "IN"
type textarea "x"
type textarea "IN S"
type textarea "x"
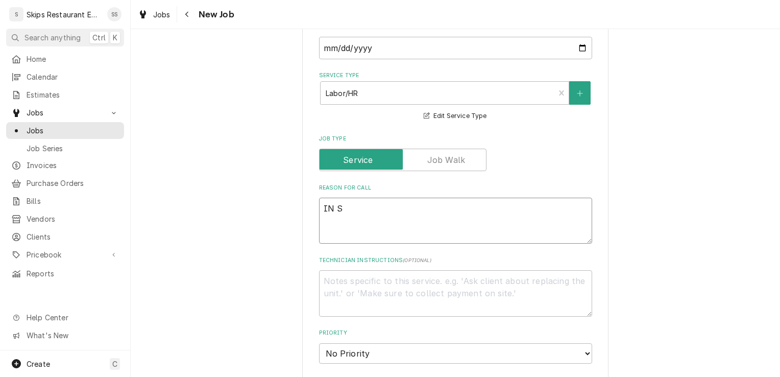
type textarea "IN SH"
type textarea "x"
type textarea "IN SHO"
type textarea "x"
type textarea "IN SHOP"
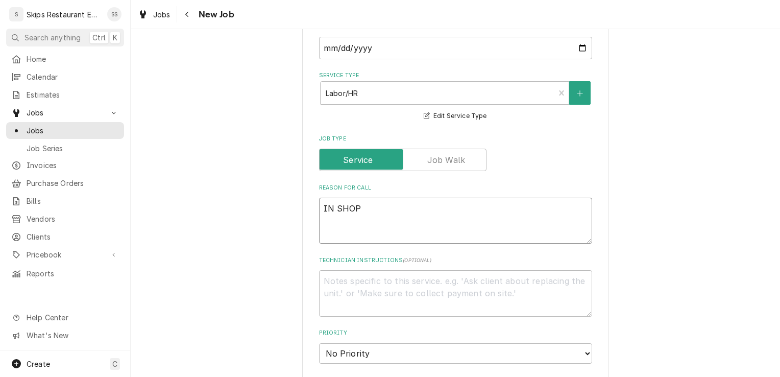
type textarea "x"
type textarea "IN SHOP"
type textarea "x"
type textarea "IN SHOP -"
type textarea "x"
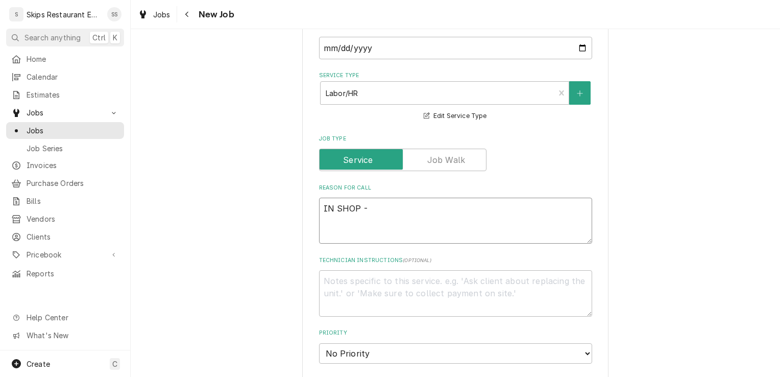
type textarea "IN SHOP -"
type textarea "x"
type textarea "IN SHOP - b"
type textarea "x"
type textarea "IN SHOP - bo"
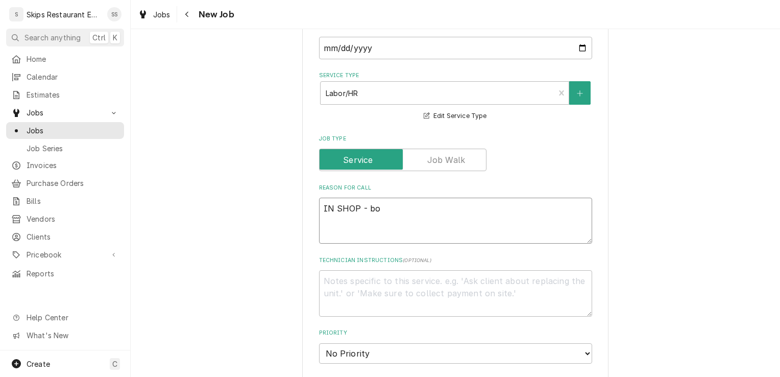
type textarea "x"
type textarea "IN SHOP - bow"
type textarea "x"
type textarea "IN SHOP - bowl"
type textarea "x"
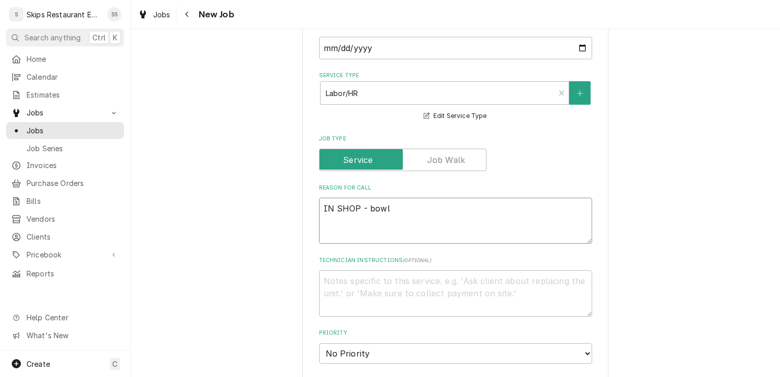
type textarea "IN SHOP - bowl"
type textarea "x"
type textarea "IN SHOP - bowl i"
type textarea "x"
type textarea "IN SHOP - bowl in"
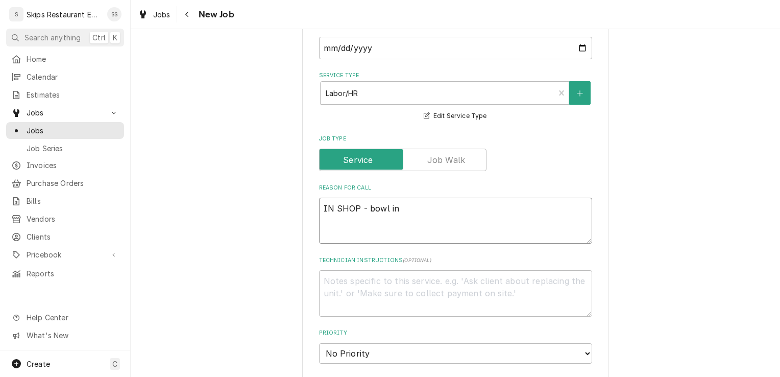
type textarea "x"
type textarea "IN SHOP - bowl int"
type textarea "x"
type textarea "IN SHOP - bowl inte"
type textarea "x"
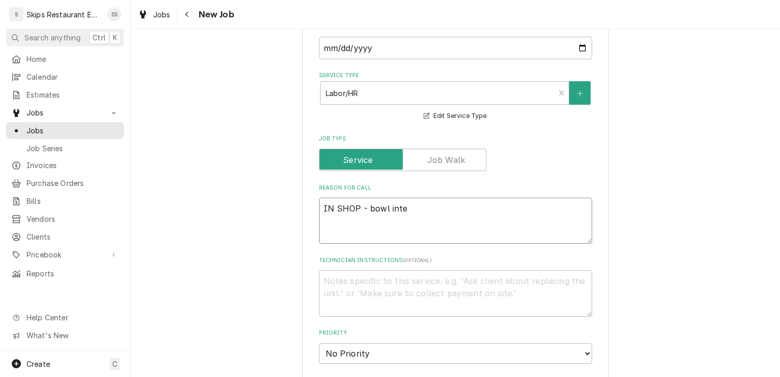
type textarea "IN SHOP - bowl inter"
type textarea "x"
type textarea "IN SHOP - bowl interl"
type textarea "x"
type textarea "IN SHOP - bowl interlo"
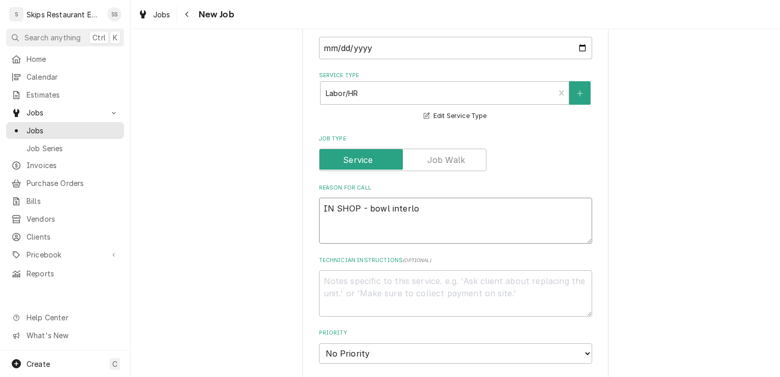
type textarea "x"
type textarea "IN SHOP - bowl interloc"
type textarea "x"
type textarea "IN SHOP - bowl interlock"
type textarea "x"
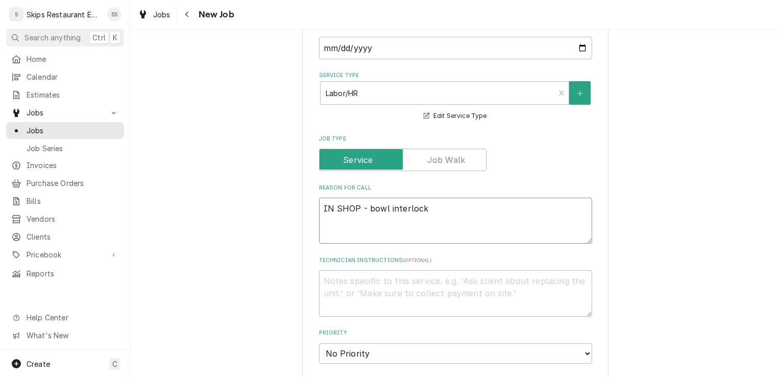
type textarea "IN SHOP - bowl interlock"
type textarea "x"
type textarea "IN SHOP - bowl interlock n"
type textarea "x"
type textarea "IN SHOP - bowl interlock no"
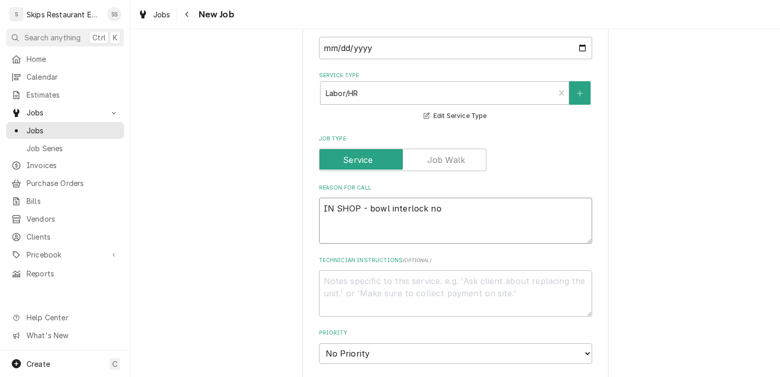
type textarea "x"
type textarea "IN SHOP - bowl interlock not"
type textarea "x"
type textarea "IN SHOP - bowl interlock not"
type textarea "x"
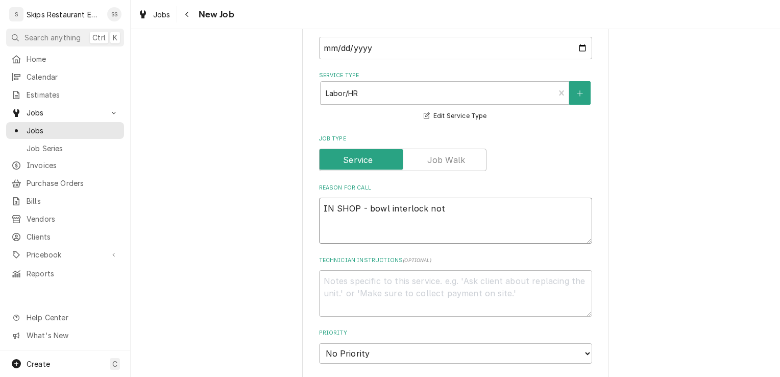
type textarea "IN SHOP - bowl interlock not w"
type textarea "x"
type textarea "IN SHOP - bowl interlock not wo"
type textarea "x"
type textarea "IN SHOP - bowl interlock not wor"
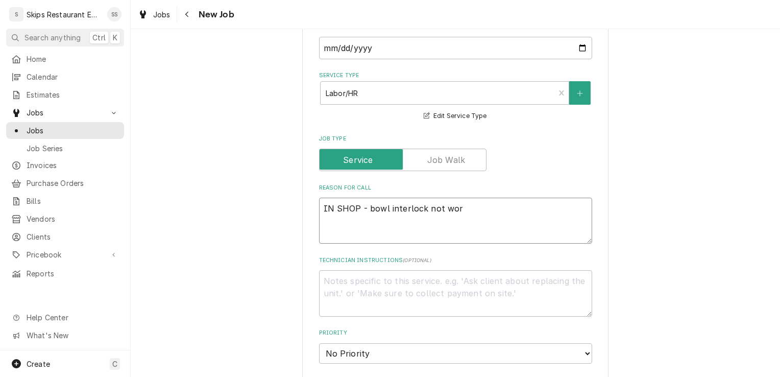
type textarea "x"
type textarea "IN SHOP - bowl interlock not work"
type textarea "x"
type textarea "IN SHOP - bowl interlock not workin"
type textarea "x"
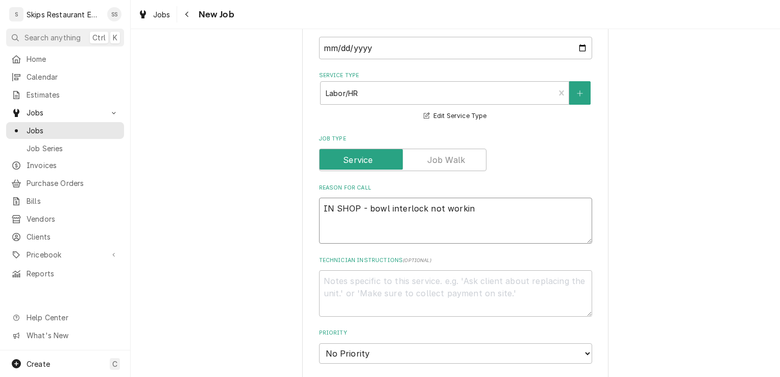
type textarea "IN SHOP - bowl interlock not working"
type textarea "x"
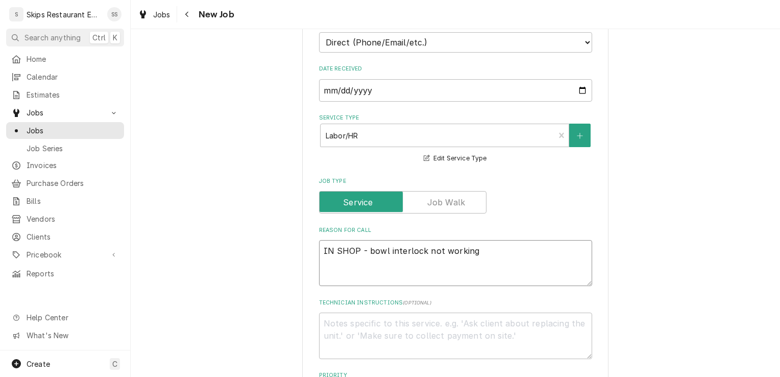
scroll to position [240, 0]
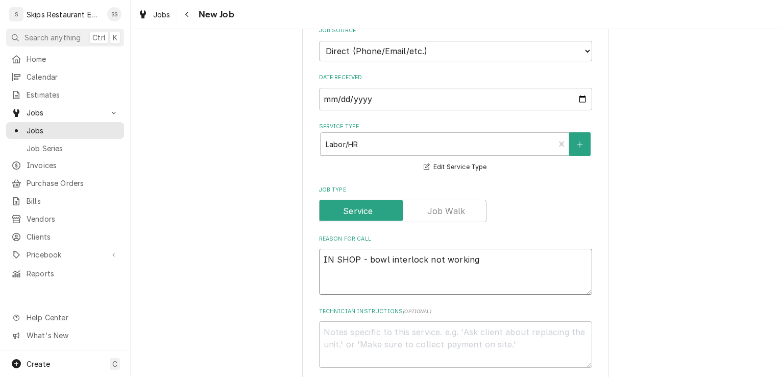
type textarea "IN SHOP - bowl interlock not working"
click at [337, 335] on textarea "Technician Instructions ( optional )" at bounding box center [455, 344] width 273 height 46
type textarea "x"
type textarea "I"
type textarea "x"
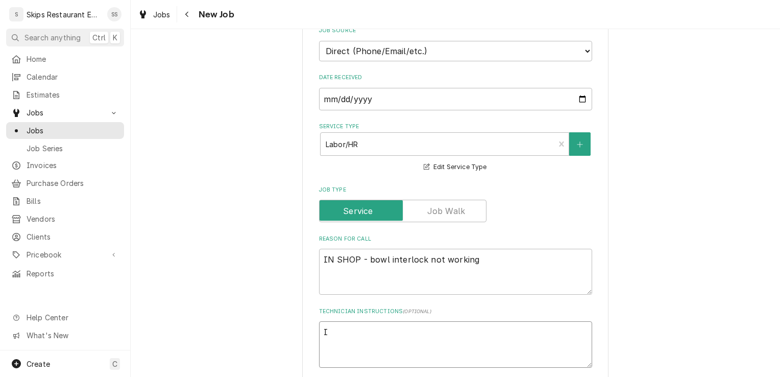
type textarea "IN"
type textarea "x"
type textarea "IN"
type textarea "x"
type textarea "IN S"
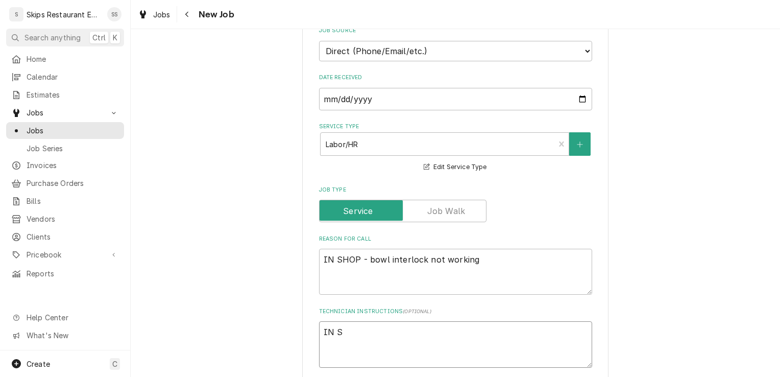
type textarea "x"
type textarea "IN SH"
type textarea "x"
type textarea "IN SHO"
type textarea "x"
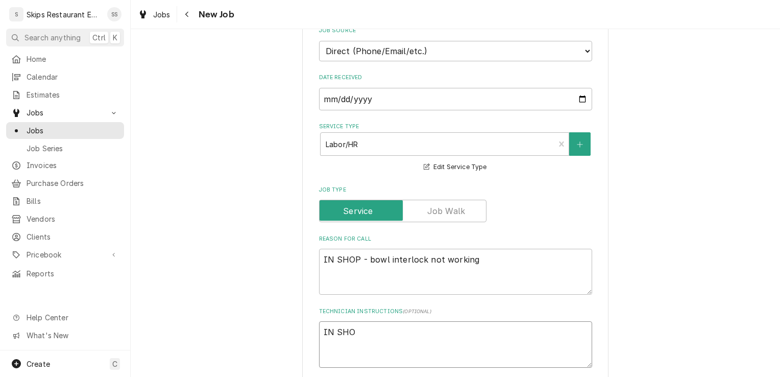
type textarea "IN SHOP"
type textarea "x"
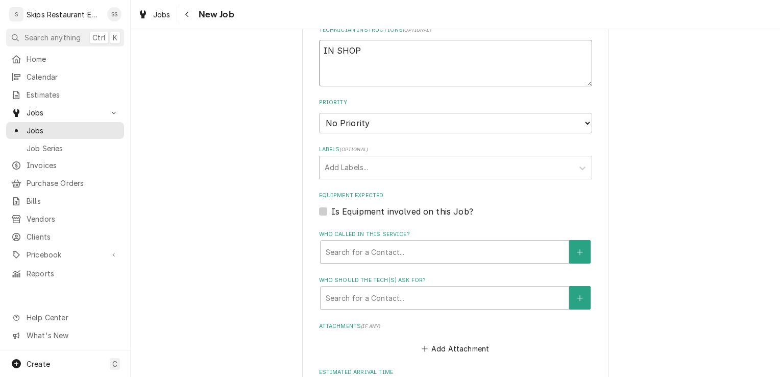
scroll to position [574, 0]
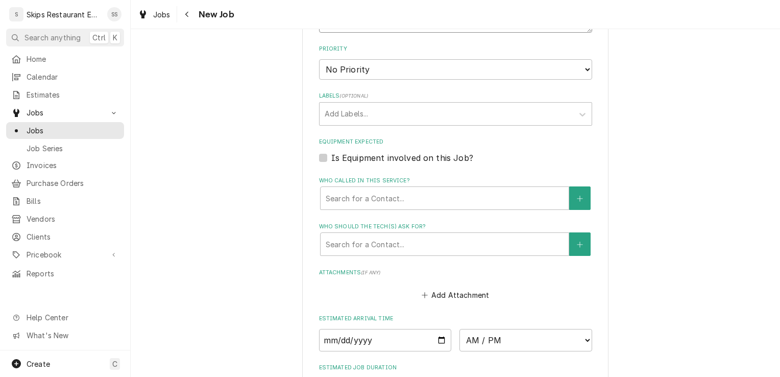
type textarea "IN SHOP"
click at [331, 160] on label "Is Equipment involved on this Job?" at bounding box center [402, 158] width 142 height 12
click at [331, 160] on input "Equipment Expected" at bounding box center [467, 163] width 273 height 22
checkbox input "true"
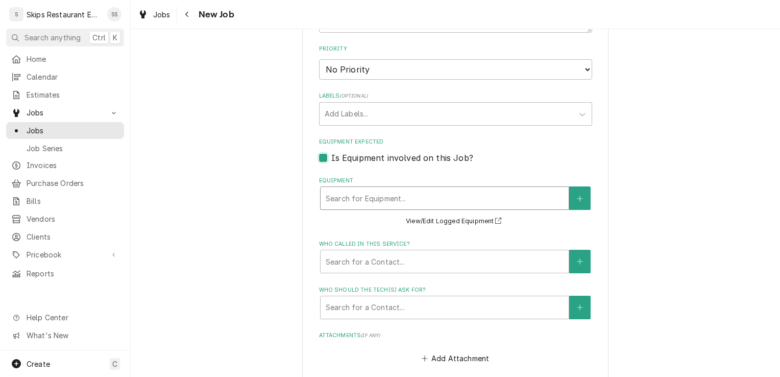
type textarea "x"
click at [394, 199] on div "Equipment" at bounding box center [445, 198] width 238 height 18
click at [577, 196] on icon "Create New Equipment" at bounding box center [580, 198] width 6 height 7
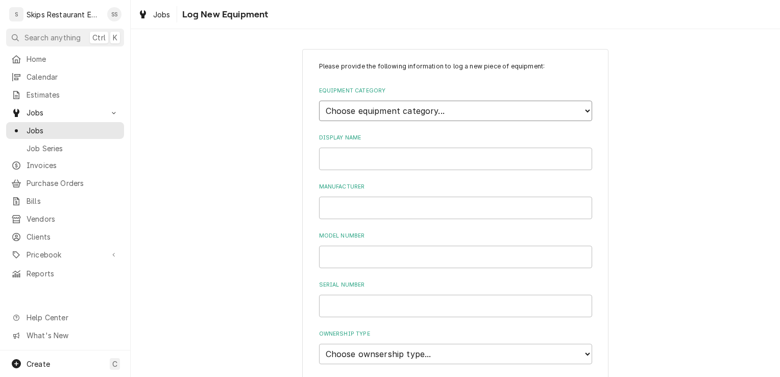
click at [370, 111] on select "Choose equipment category... Cooking Equipment Fryers Ice Machines Ovens and Ra…" at bounding box center [455, 111] width 273 height 20
select select "10"
click at [319, 101] on select "Choose equipment category... Cooking Equipment Fryers Ice Machines Ovens and Ra…" at bounding box center [455, 111] width 273 height 20
click at [355, 159] on select "Choose equipment type... Blender Commercial Can Openers Dicer, Cutter, and Chop…" at bounding box center [455, 157] width 273 height 20
select select "100"
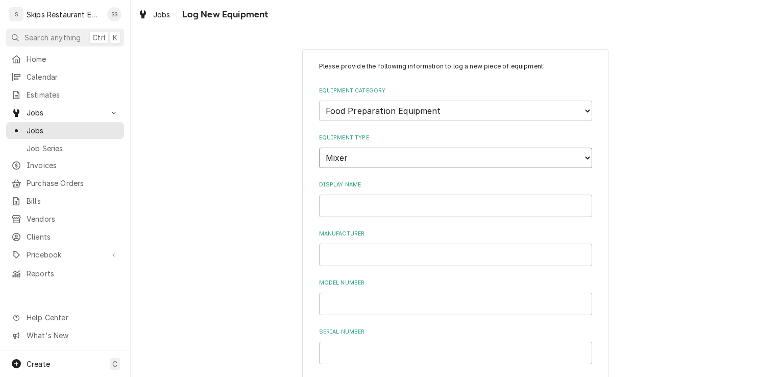
click at [319, 147] on select "Choose equipment type... Blender Commercial Can Openers Dicer, Cutter, and Chop…" at bounding box center [455, 157] width 273 height 20
click at [343, 208] on input "Display Name" at bounding box center [455, 205] width 273 height 22
type input "Dough Mixer"
click at [330, 255] on input "Manufacturer" at bounding box center [455, 254] width 273 height 22
type input "Dough Master"
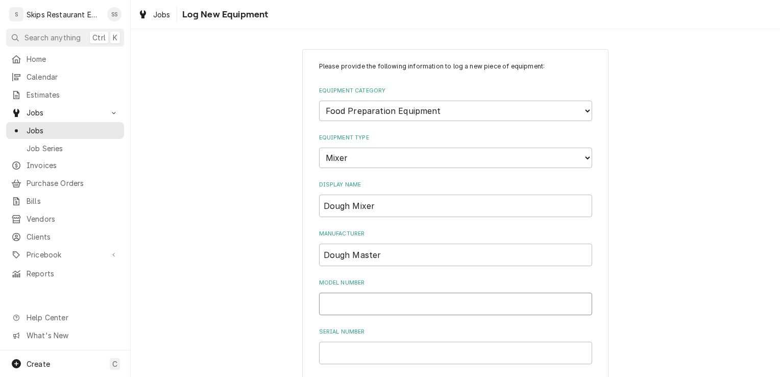
click at [340, 308] on input "Model Number" at bounding box center [455, 303] width 273 height 22
type input "HLM-20B"
click at [351, 356] on input "Serial Number" at bounding box center [455, 352] width 273 height 22
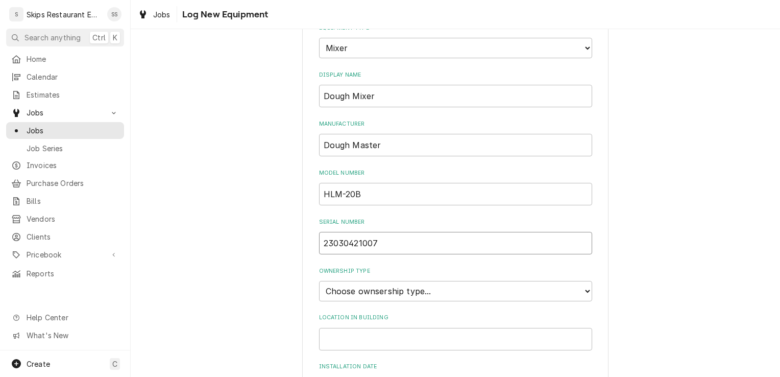
scroll to position [109, 0]
type input "23030421007"
click at [431, 292] on select "Choose ownsership type... Unknown Owned Leased Rented" at bounding box center [455, 291] width 273 height 20
select select "1"
click at [319, 281] on select "Choose ownsership type... Unknown Owned Leased Rented" at bounding box center [455, 291] width 273 height 20
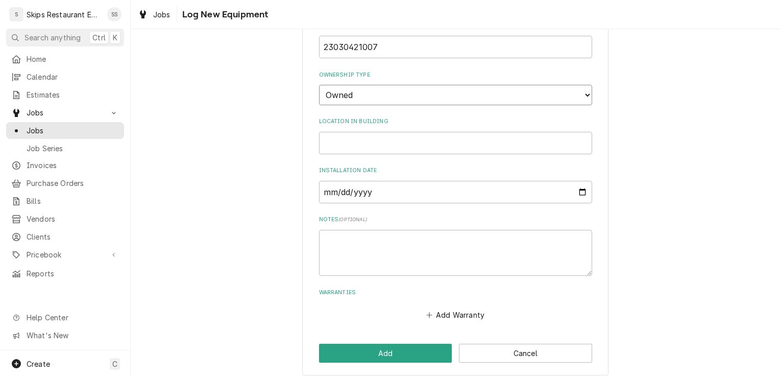
scroll to position [312, 0]
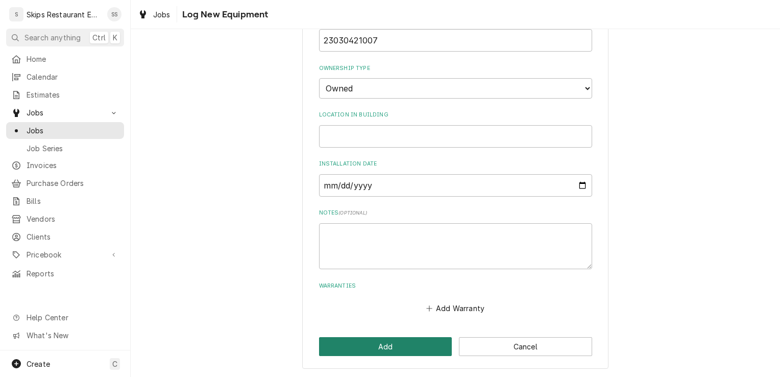
click at [393, 347] on button "Add" at bounding box center [385, 346] width 133 height 19
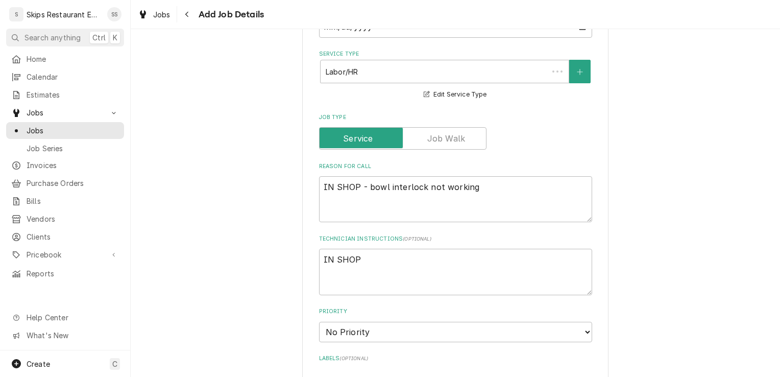
scroll to position [574, 0]
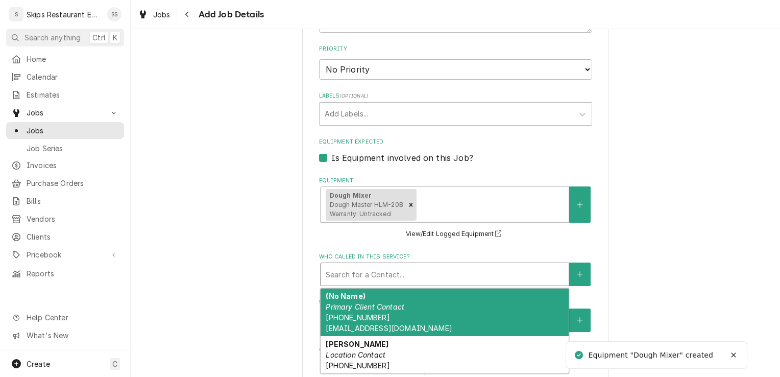
click at [360, 272] on div "Who called in this service?" at bounding box center [445, 274] width 238 height 18
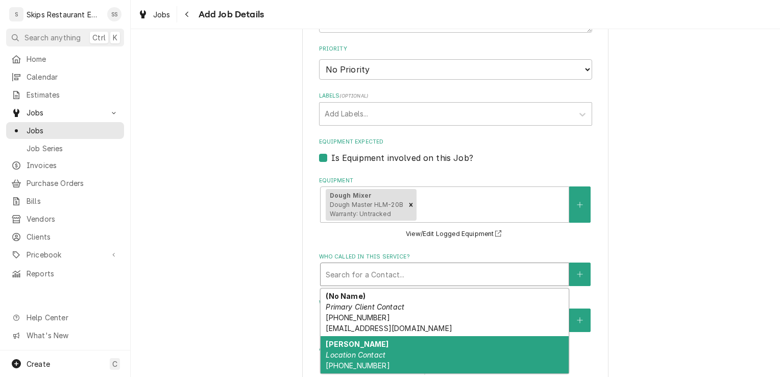
click at [352, 353] on em "Location Contact" at bounding box center [356, 354] width 60 height 9
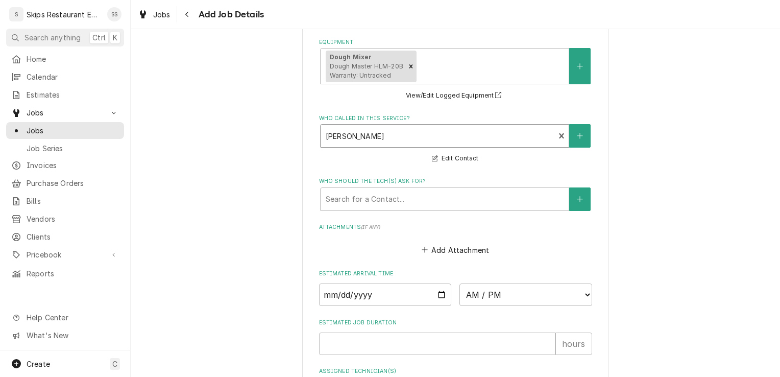
scroll to position [719, 0]
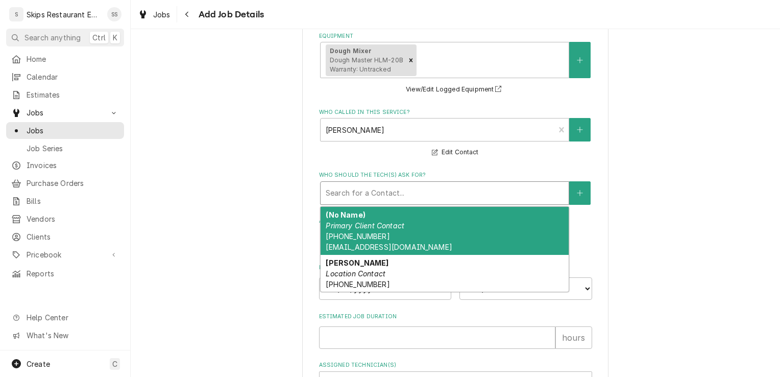
click at [354, 186] on div "Who should the tech(s) ask for?" at bounding box center [445, 193] width 238 height 18
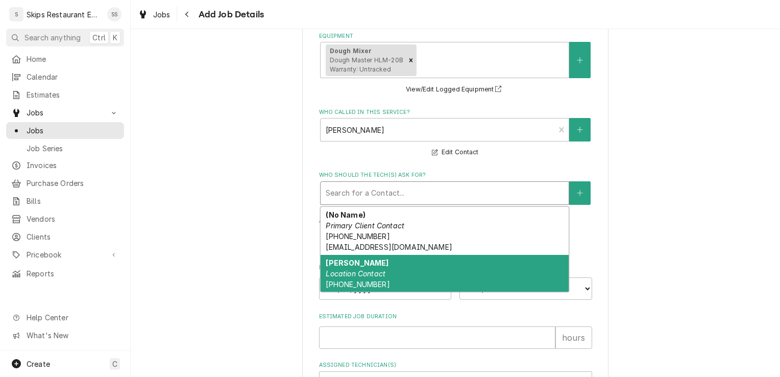
click at [350, 280] on div "Camilo Baldiras Location Contact (361) 655-1734" at bounding box center [444, 273] width 248 height 37
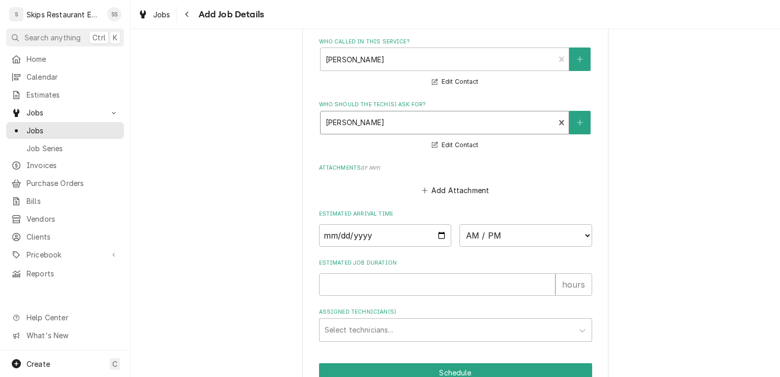
scroll to position [843, 0]
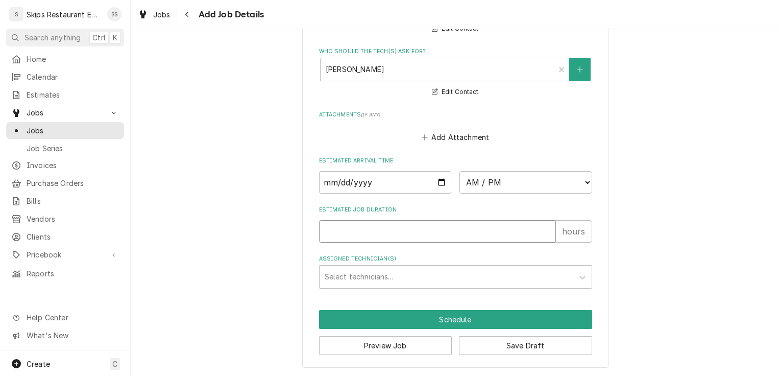
click at [340, 231] on input "Estimated Job Duration" at bounding box center [437, 231] width 236 height 22
type textarea "x"
type input "1"
type textarea "x"
type input "1"
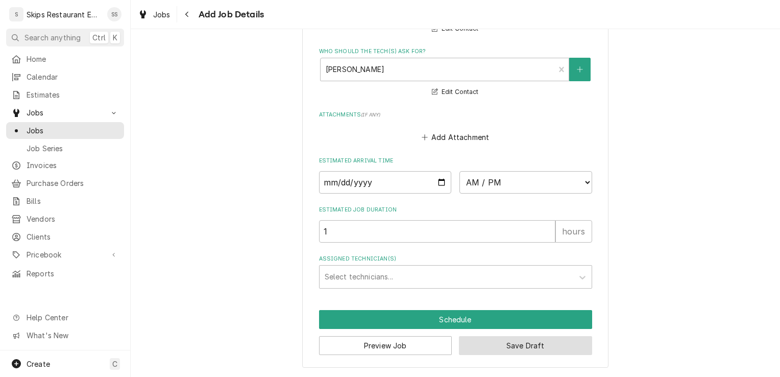
drag, startPoint x: 490, startPoint y: 342, endPoint x: 514, endPoint y: 311, distance: 40.0
click at [492, 342] on button "Save Draft" at bounding box center [525, 345] width 133 height 19
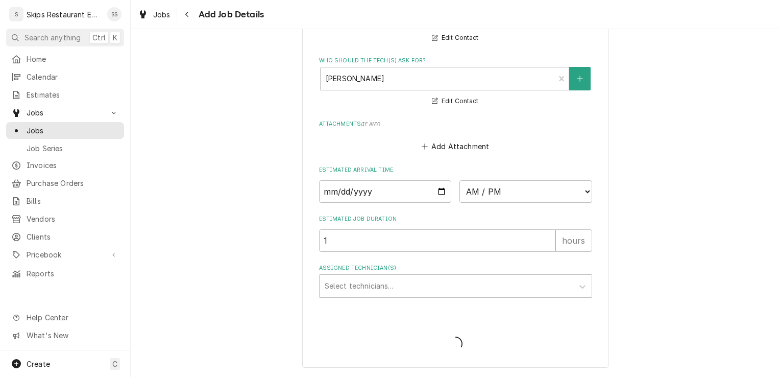
scroll to position [834, 0]
type textarea "x"
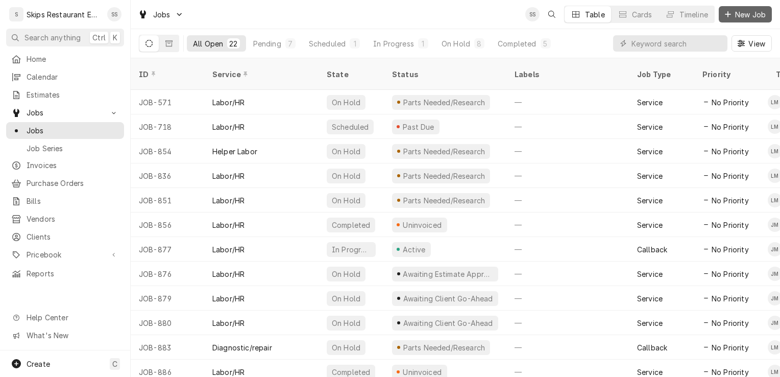
click at [734, 12] on span "New Job" at bounding box center [750, 14] width 35 height 11
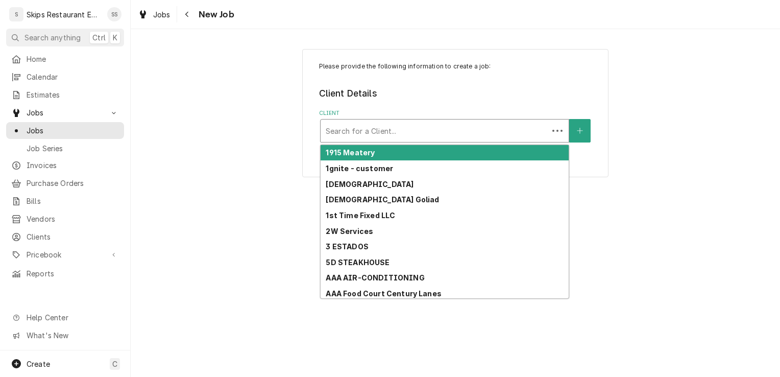
click at [396, 130] on div "Client" at bounding box center [434, 130] width 217 height 18
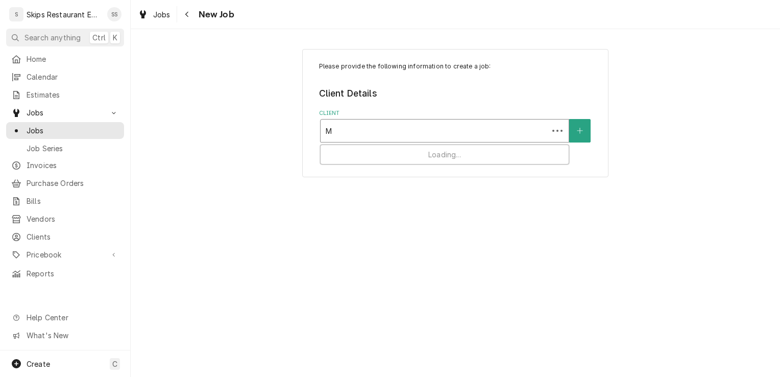
type input "MI"
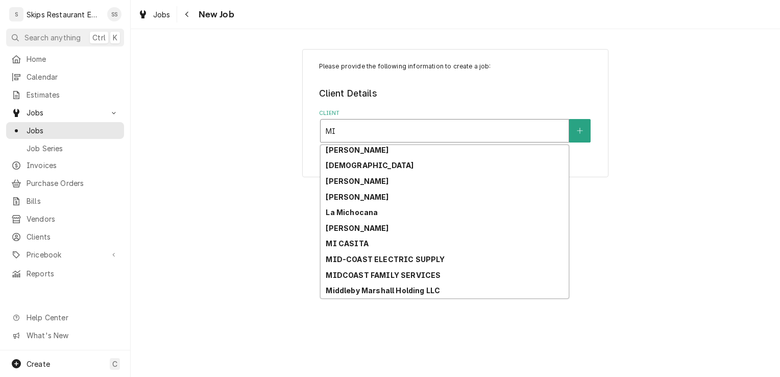
scroll to position [315, 0]
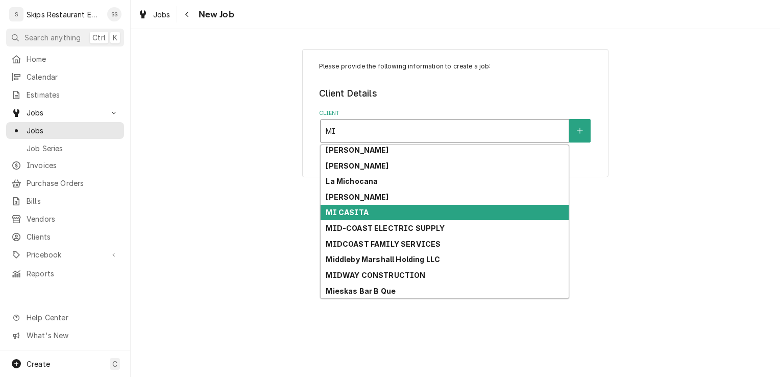
click at [367, 213] on div "MI CASITA" at bounding box center [444, 213] width 248 height 16
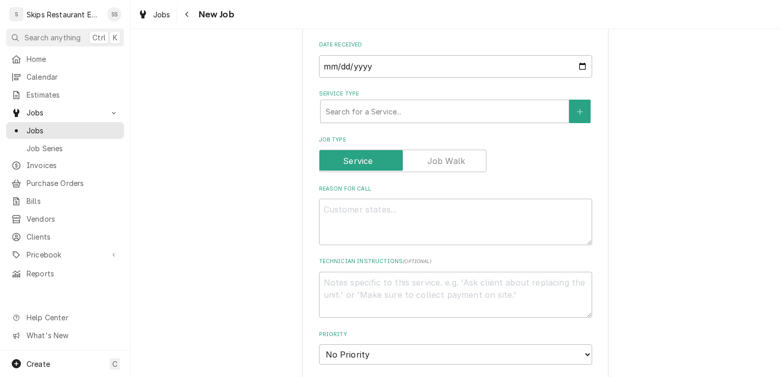
scroll to position [274, 0]
click at [355, 113] on div "Service Type" at bounding box center [445, 109] width 238 height 18
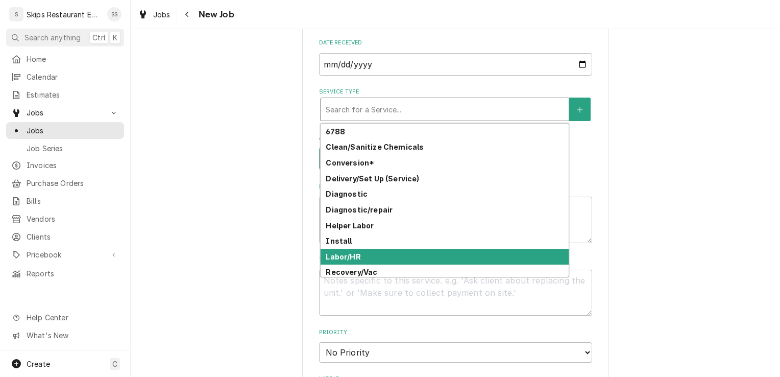
click at [358, 257] on div "Labor/HR" at bounding box center [444, 256] width 248 height 16
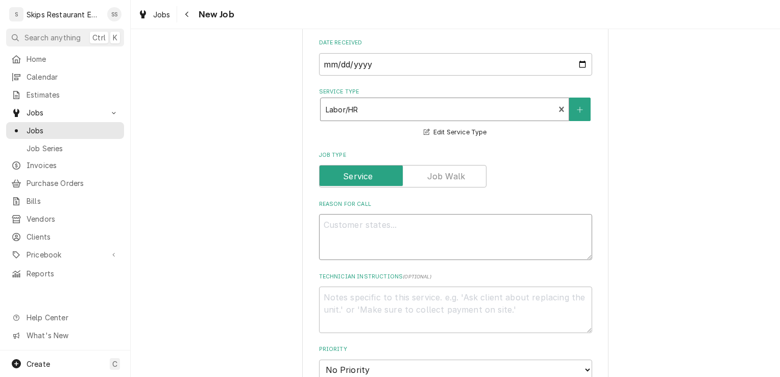
drag, startPoint x: 337, startPoint y: 226, endPoint x: 339, endPoint y: 219, distance: 6.5
click at [339, 226] on textarea "Reason For Call" at bounding box center [455, 237] width 273 height 46
type textarea "x"
type textarea "I"
type textarea "x"
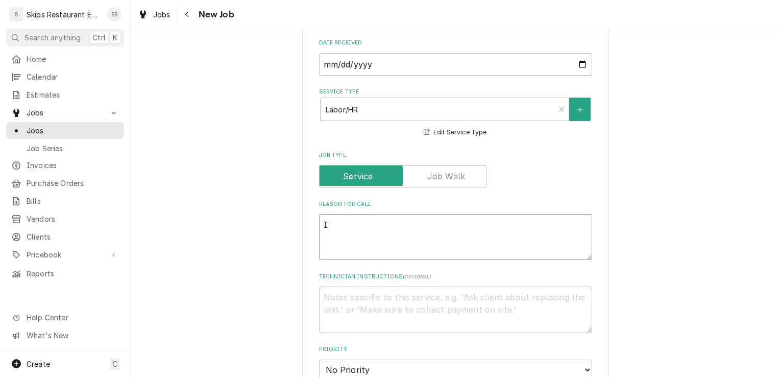
type textarea "IN"
type textarea "x"
type textarea "IN"
type textarea "x"
type textarea "IN SH"
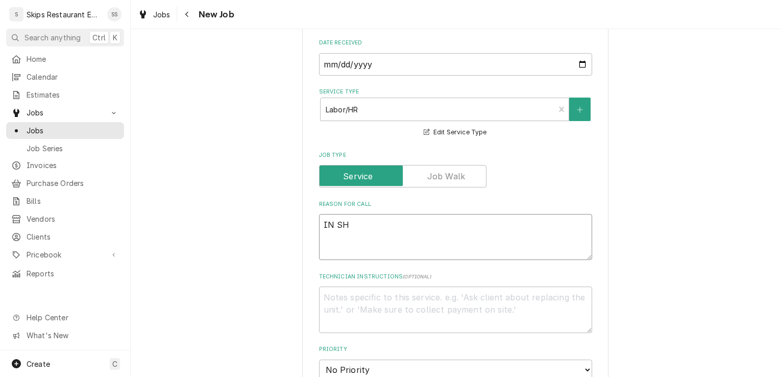
type textarea "x"
type textarea "IN SHO"
type textarea "x"
type textarea "IN SHOP"
type textarea "x"
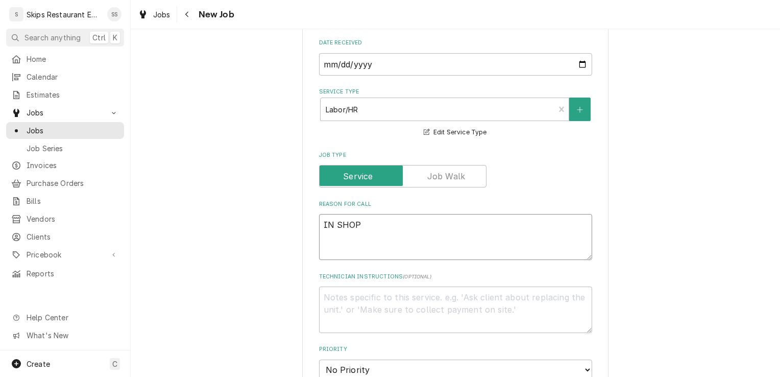
type textarea "IN SHOP"
type textarea "x"
type textarea "IN SHOP -"
type textarea "x"
type textarea "IN SHOP -"
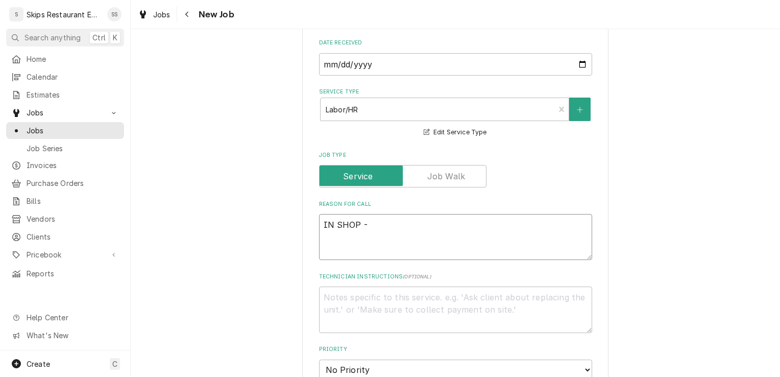
type textarea "x"
type textarea "IN SHOP - m"
type textarea "x"
type textarea "IN SHOP - mo"
type textarea "x"
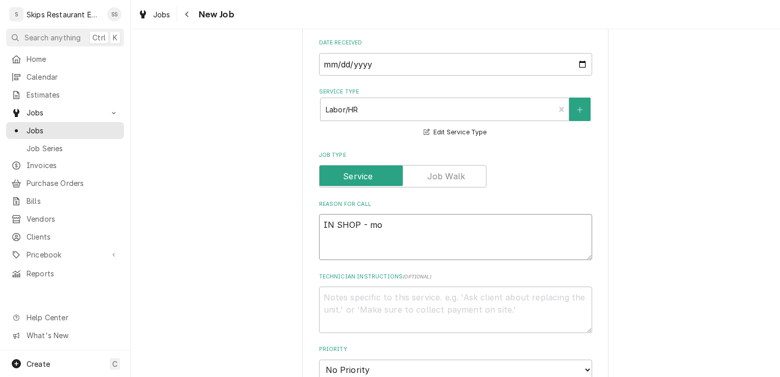
type textarea "IN SHOP - mot"
type textarea "x"
type textarea "IN SHOP - moto"
type textarea "x"
type textarea "IN SHOP - motor"
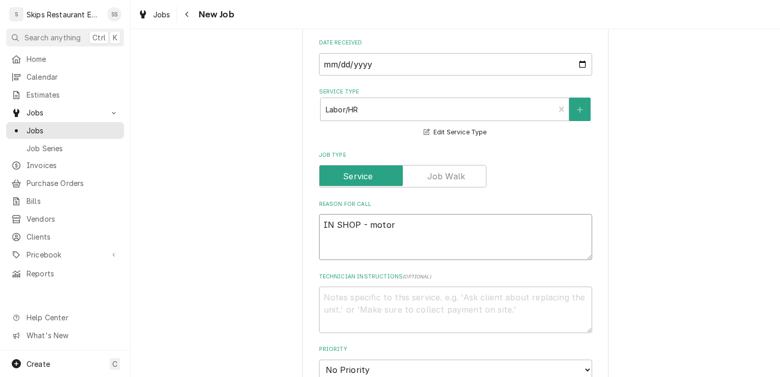
type textarea "x"
type textarea "IN SHOP - motor"
type textarea "x"
type textarea "IN SHOP - motor w"
type textarea "x"
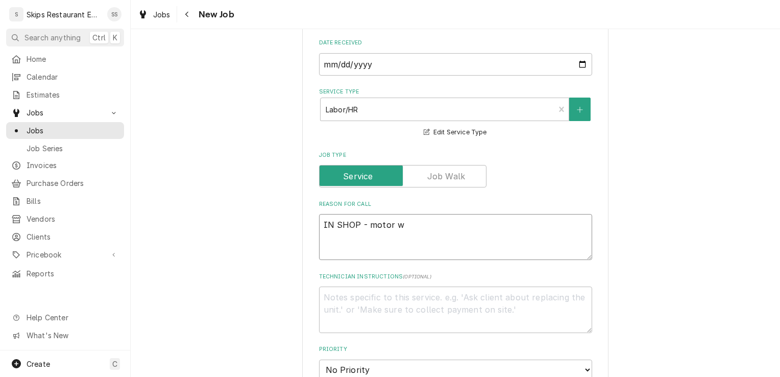
type textarea "IN SHOP - motor wo"
type textarea "x"
type textarea "IN SHOP - motor wor"
type textarea "x"
type textarea "IN SHOP - motor work"
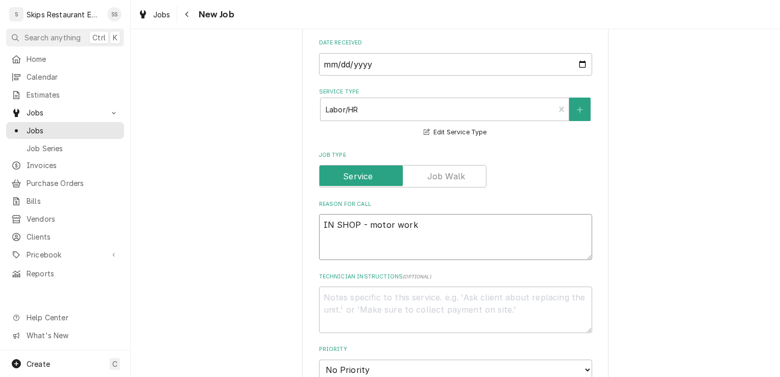
type textarea "x"
type textarea "IN SHOP - motor workin"
type textarea "x"
type textarea "IN SHOP - motor working"
type textarea "x"
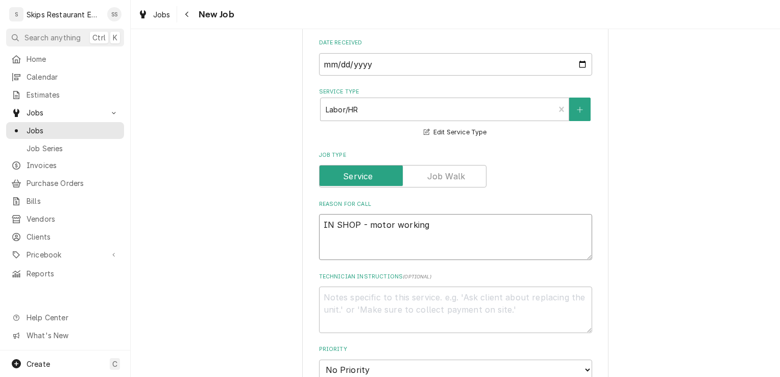
type textarea "IN SHOP - motor working"
type textarea "x"
type textarea "IN SHOP - motor working b"
type textarea "x"
type textarea "IN SHOP - motor working bl"
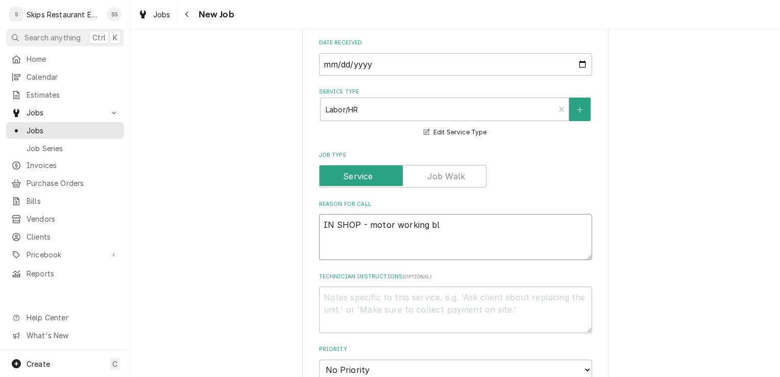
type textarea "x"
type textarea "IN SHOP - motor working bla"
type textarea "x"
type textarea "IN SHOP - motor working blad"
type textarea "x"
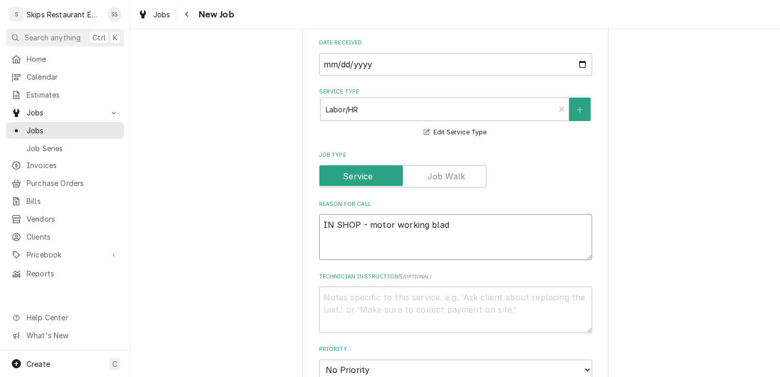
type textarea "IN SHOP - motor working blade"
type textarea "x"
type textarea "IN SHOP - motor working blades"
type textarea "x"
type textarea "IN SHOP - motor working blades"
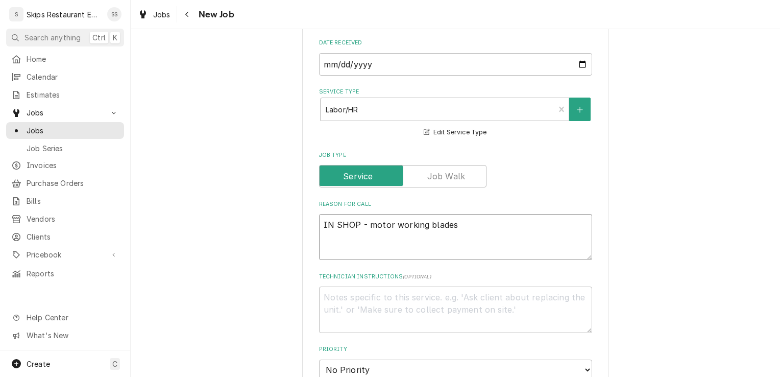
type textarea "x"
type textarea "IN SHOP - motor working blades n"
type textarea "x"
type textarea "IN SHOP - motor working blades no"
type textarea "x"
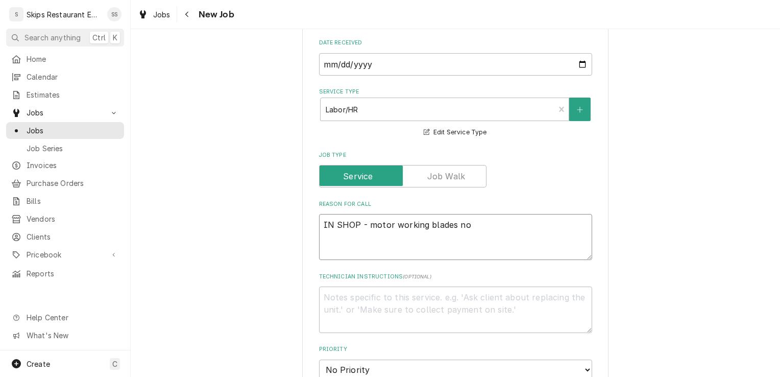
type textarea "IN SHOP - motor working blades not"
type textarea "x"
type textarea "IN SHOP - motor working blades not"
type textarea "x"
type textarea "IN SHOP - motor working blades not t"
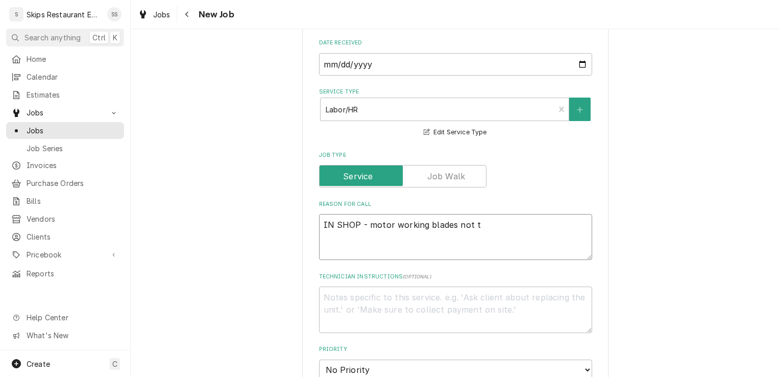
type textarea "x"
type textarea "IN SHOP - motor working blades not tur"
type textarea "x"
type textarea "IN SHOP - motor working blades not turn"
type textarea "x"
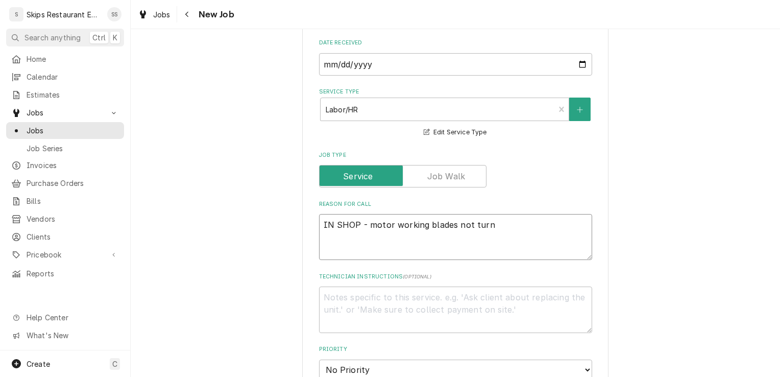
type textarea "IN SHOP - motor working blades not turni"
type textarea "x"
type textarea "IN SHOP - motor working blades not turnin"
type textarea "x"
type textarea "IN SHOP - motor working blades not turning"
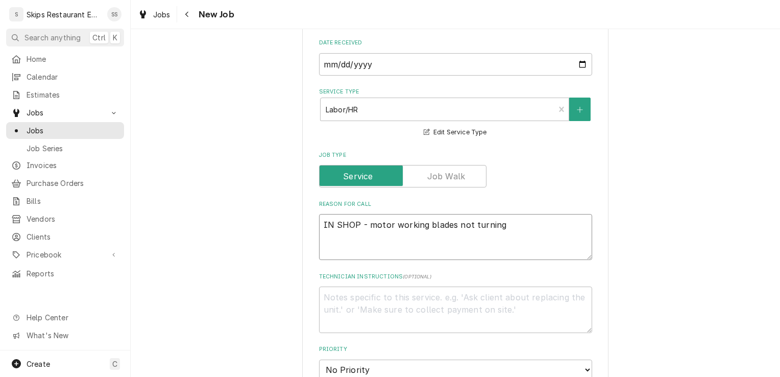
type textarea "x"
type textarea "IN SHOP - motor working blades not turning"
click at [328, 294] on textarea "Technician Instructions ( optional )" at bounding box center [455, 309] width 273 height 46
type textarea "x"
type textarea "I"
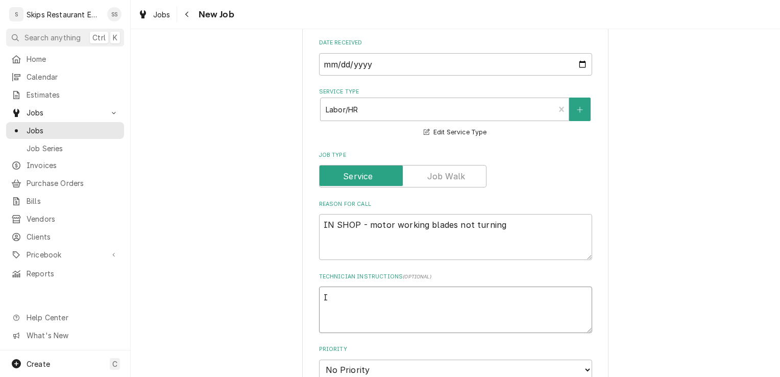
type textarea "x"
type textarea "IN"
type textarea "x"
type textarea "IN"
type textarea "x"
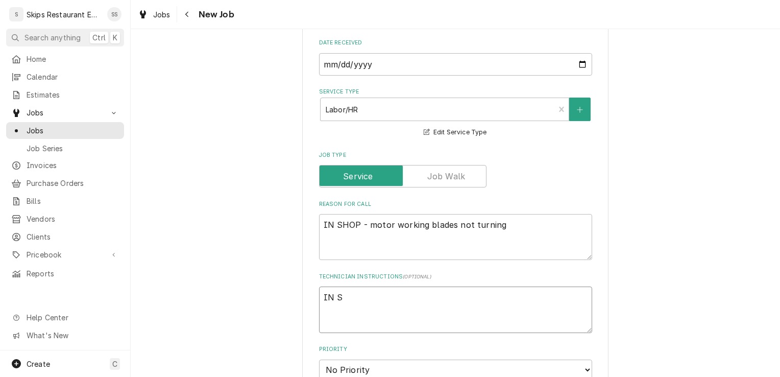
type textarea "IN SH"
type textarea "x"
type textarea "IN SHO"
type textarea "x"
type textarea "IN SHOP"
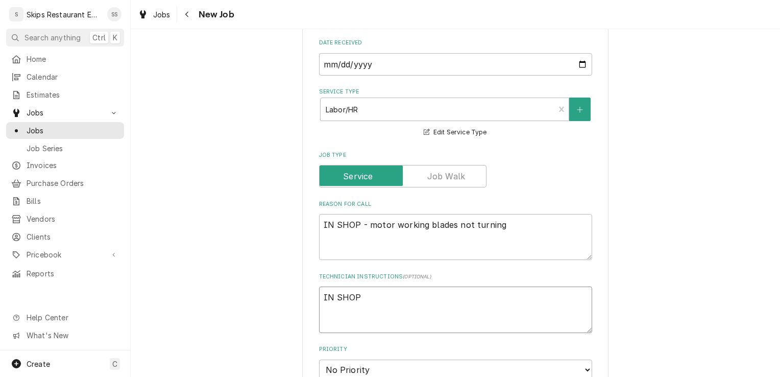
type textarea "x"
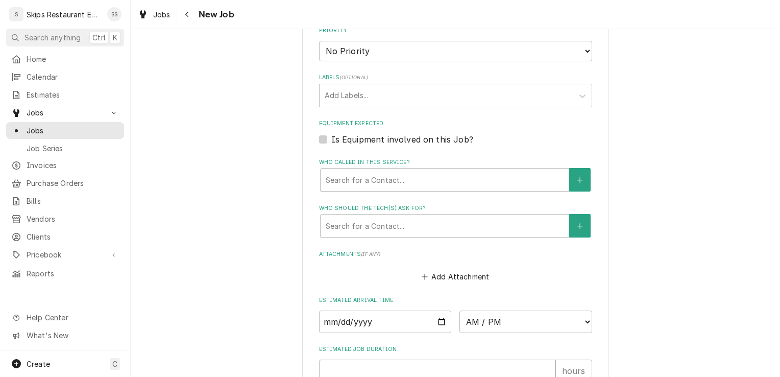
scroll to position [596, 0]
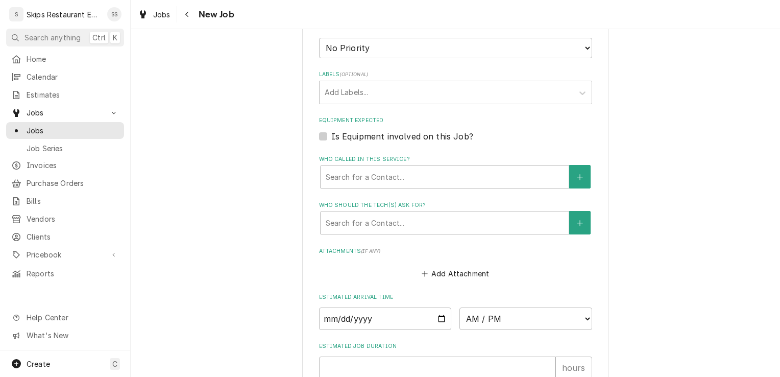
type textarea "IN SHOP"
drag, startPoint x: 319, startPoint y: 135, endPoint x: 311, endPoint y: 137, distance: 8.4
click at [331, 135] on label "Is Equipment involved on this Job?" at bounding box center [402, 136] width 142 height 12
click at [331, 135] on input "Equipment Expected" at bounding box center [467, 141] width 273 height 22
checkbox input "true"
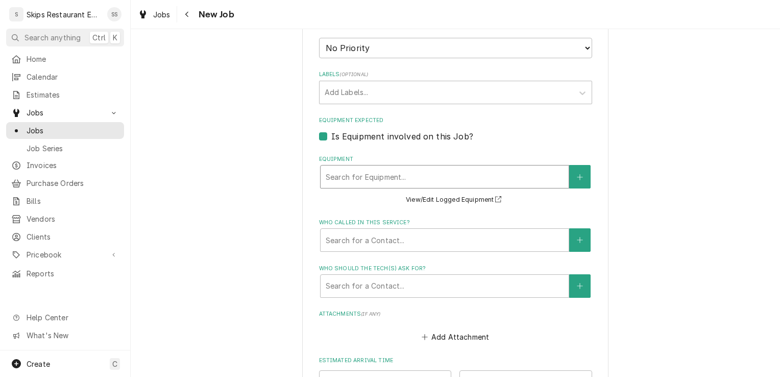
click at [365, 179] on div "Equipment" at bounding box center [445, 176] width 238 height 18
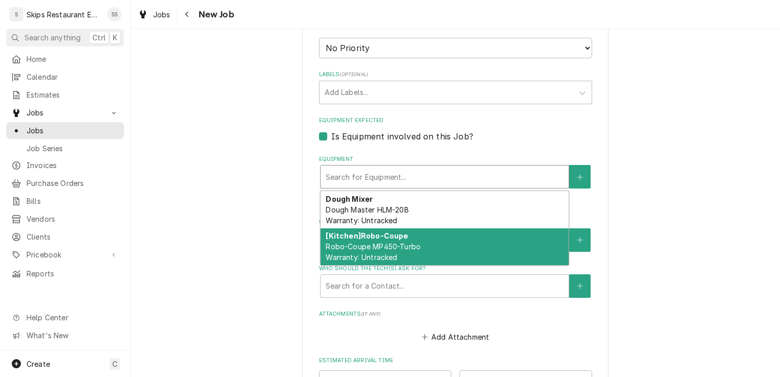
click at [398, 240] on strong "[Kitchen] Robo-Coupe" at bounding box center [367, 235] width 82 height 9
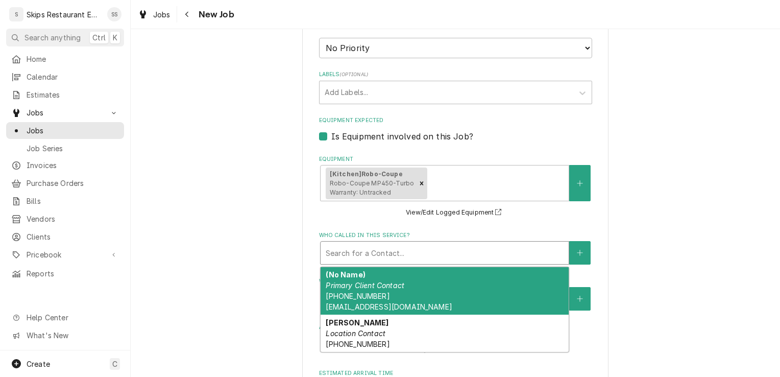
click at [385, 254] on div "Who called in this service?" at bounding box center [445, 252] width 238 height 18
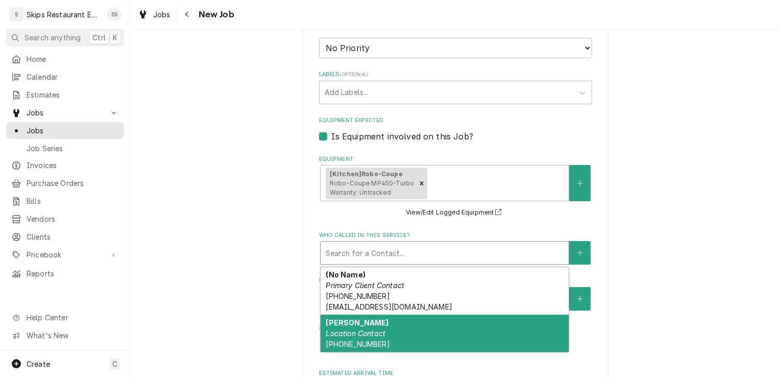
click at [374, 344] on div "Camilo Baldiras Location Contact (361) 655-1734" at bounding box center [444, 332] width 248 height 37
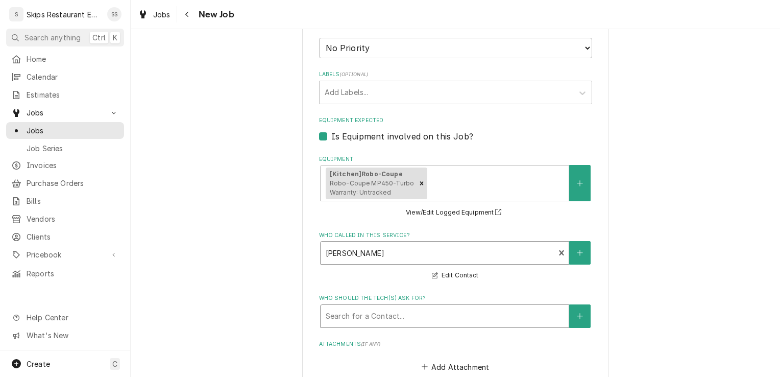
click at [365, 311] on div "Who should the tech(s) ask for?" at bounding box center [445, 316] width 238 height 18
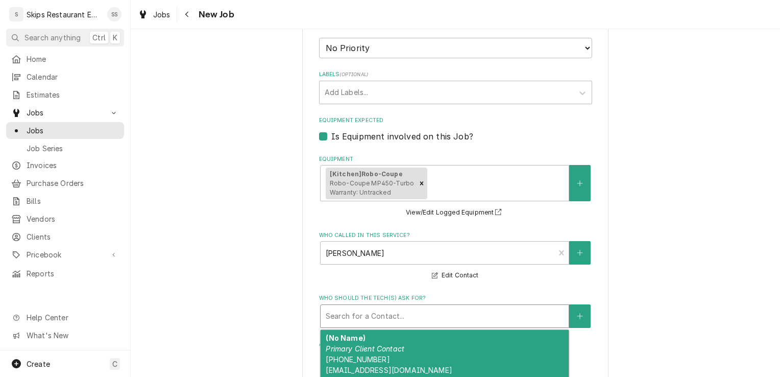
click at [367, 365] on div "(No Name) Primary Client Contact (361) 649-3352 R-RFLOORS1@HOTMAIL.COM" at bounding box center [444, 354] width 248 height 48
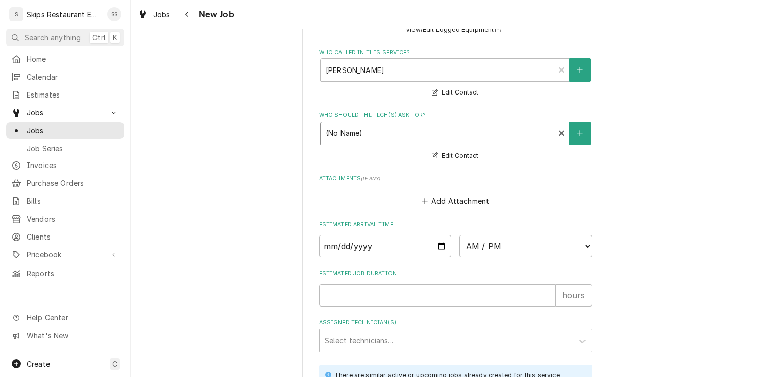
scroll to position [778, 0]
click at [349, 136] on div "Who should the tech(s) ask for?" at bounding box center [438, 134] width 224 height 18
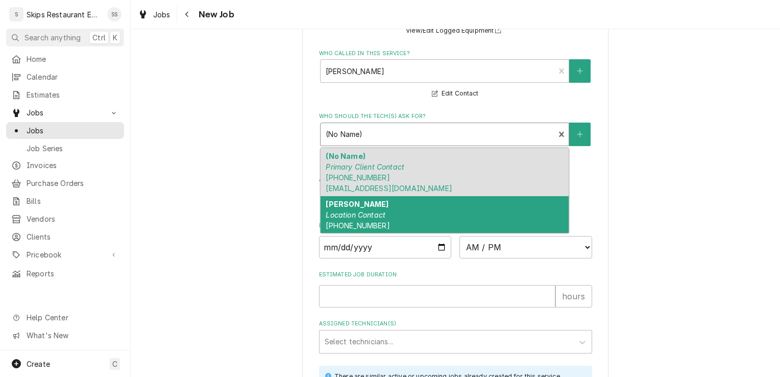
click at [363, 212] on em "Location Contact" at bounding box center [356, 214] width 60 height 9
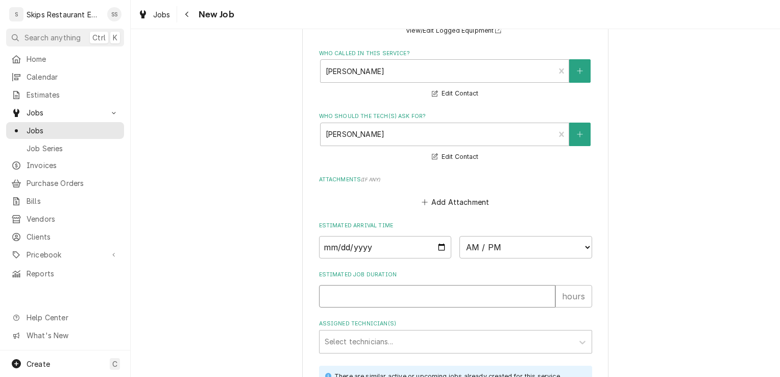
click at [356, 297] on input "Estimated Job Duration" at bounding box center [437, 296] width 236 height 22
type textarea "x"
type input "1"
type textarea "x"
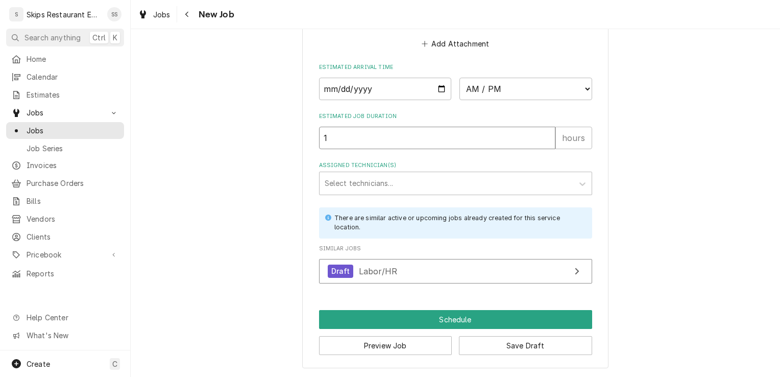
scroll to position [937, 0]
type input "1"
click at [535, 344] on button "Save Draft" at bounding box center [525, 345] width 133 height 19
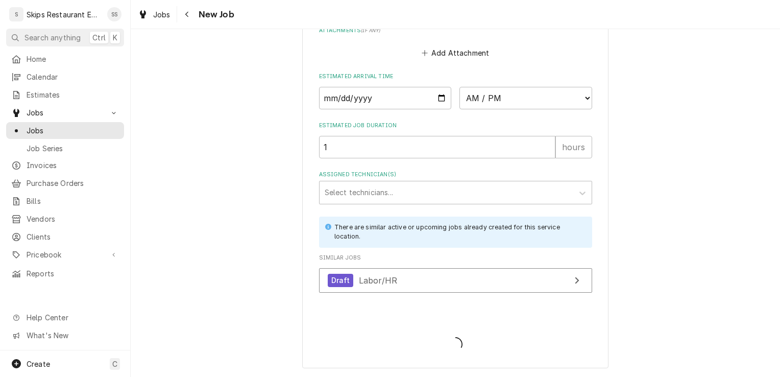
scroll to position [928, 0]
type textarea "x"
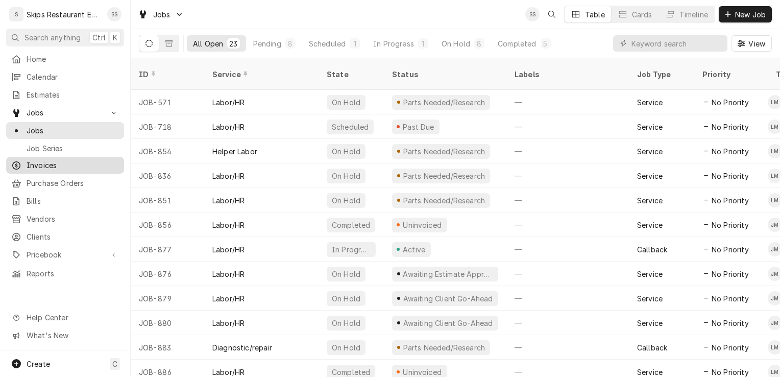
drag, startPoint x: 49, startPoint y: 160, endPoint x: 41, endPoint y: 158, distance: 8.4
click at [49, 160] on span "Invoices" at bounding box center [73, 165] width 92 height 11
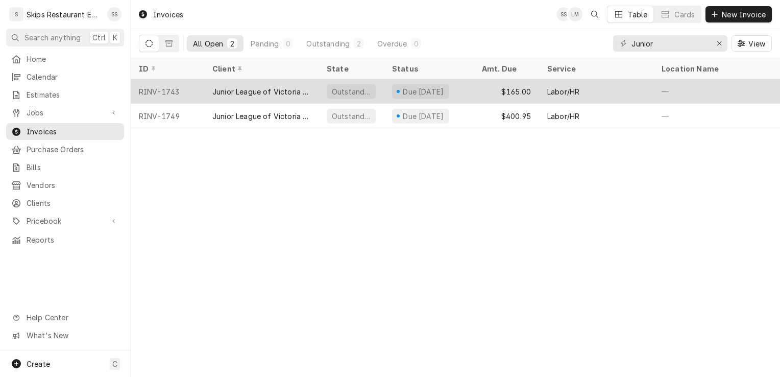
click at [271, 87] on div "Junior League of Victoria Inc." at bounding box center [261, 91] width 98 height 11
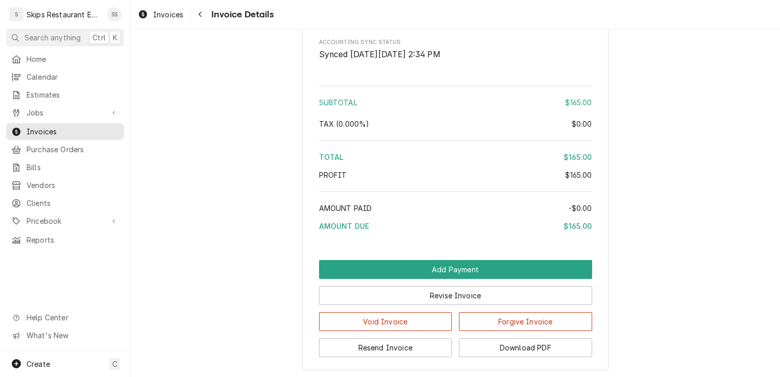
scroll to position [1096, 0]
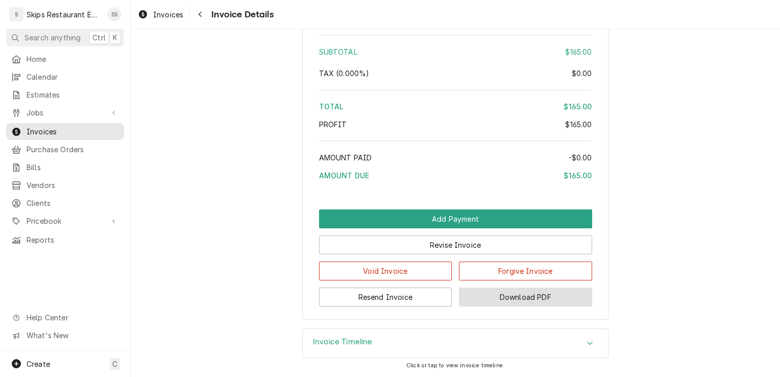
click at [522, 299] on button "Download PDF" at bounding box center [525, 296] width 133 height 19
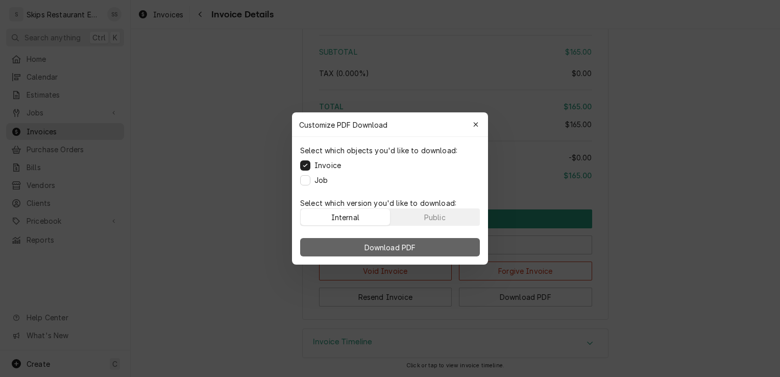
click at [386, 243] on span "Download PDF" at bounding box center [390, 247] width 56 height 11
